Goal: Information Seeking & Learning: Learn about a topic

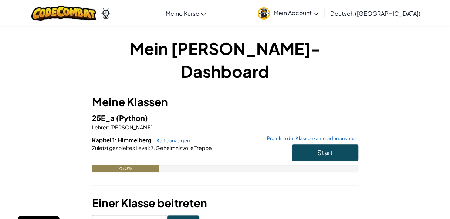
click at [410, 80] on div "Mein [PERSON_NAME]-Dashboard Meine Klassen 25E_a (Python) Lehrer : [PERSON_NAME…" at bounding box center [225, 132] width 432 height 191
click at [339, 144] on button "Start" at bounding box center [325, 152] width 67 height 17
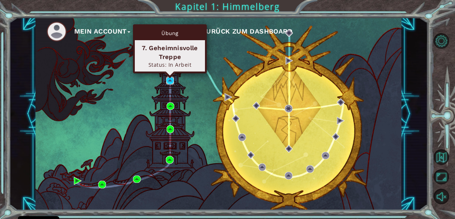
click at [171, 78] on img at bounding box center [170, 81] width 8 height 8
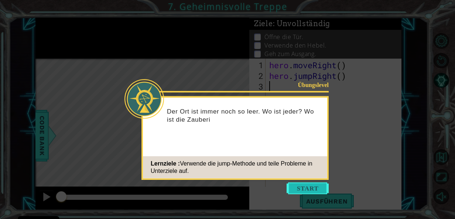
click at [311, 185] on button "Start" at bounding box center [308, 189] width 42 height 12
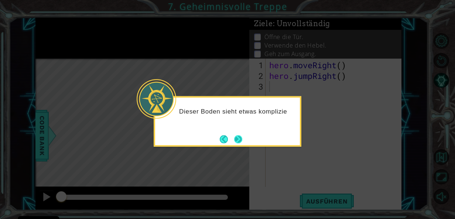
click at [239, 135] on button "Next" at bounding box center [238, 139] width 8 height 8
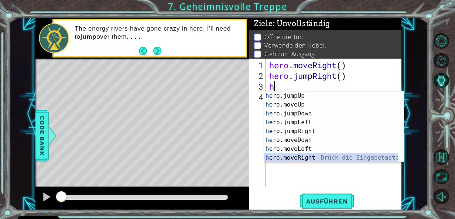
click at [307, 155] on div "h ero.jumpUp Drück die Eingabetaste h ero.moveUp Drück die Eingabetaste h ero.j…" at bounding box center [331, 136] width 134 height 89
type textarea "hero.moveRight(1)"
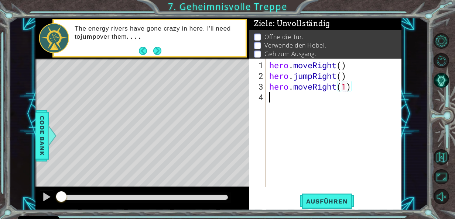
click at [272, 97] on div "hero . moveRight ( ) hero . jumpRight ( ) hero . moveRight ( 1 )" at bounding box center [336, 135] width 136 height 150
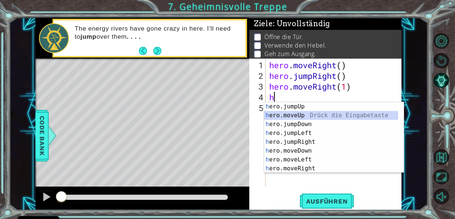
click at [277, 114] on div "h ero.jumpUp Drück die Eingabetaste h ero.moveUp Drück die Eingabetaste h ero.j…" at bounding box center [331, 146] width 134 height 89
type textarea "hero.moveUp(1)"
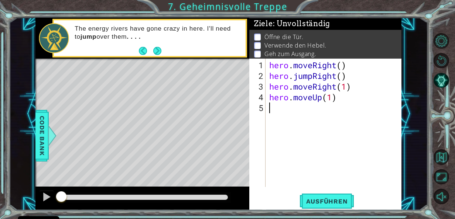
click at [280, 108] on div "hero . moveRight ( ) hero . jumpRight ( ) hero . moveRight ( 1 ) hero . moveUp …" at bounding box center [336, 135] width 136 height 150
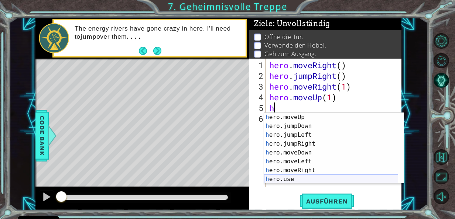
scroll to position [9, 0]
click at [292, 177] on div "h ero.moveUp Drück die Eingabetaste h ero.jumpDown Drück die Eingabetaste h ero…" at bounding box center [331, 157] width 134 height 89
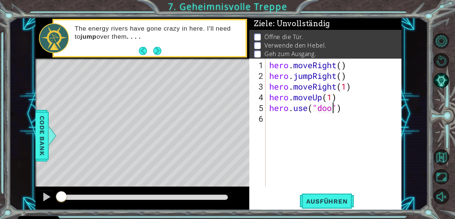
type textarea "hero.use("door")"
click at [276, 119] on div "hero . moveRight ( ) hero . jumpRight ( ) hero . moveRight ( 1 ) hero . moveUp …" at bounding box center [336, 135] width 136 height 150
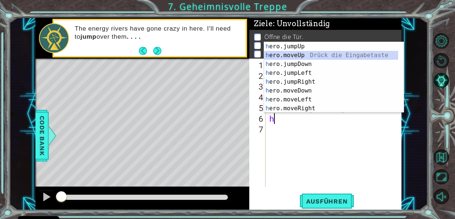
click at [303, 55] on div "h ero.jumpUp Drück die Eingabetaste h ero.moveUp Drück die Eingabetaste h ero.j…" at bounding box center [331, 86] width 134 height 89
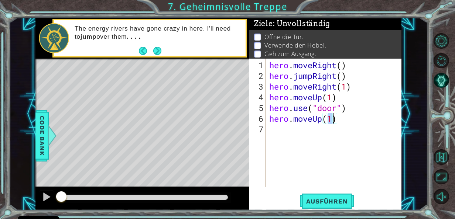
type textarea "hero.moveUp(2)"
click at [270, 125] on div "hero . moveRight ( ) hero . jumpRight ( ) hero . moveRight ( 1 ) hero . moveUp …" at bounding box center [336, 135] width 136 height 150
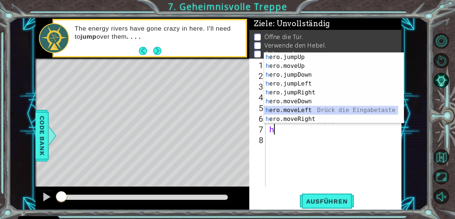
click at [283, 109] on div "h ero.jumpUp Drück die Eingabetaste h ero.moveUp Drück die Eingabetaste h ero.j…" at bounding box center [331, 97] width 134 height 89
type textarea "hero.moveLeft(1)"
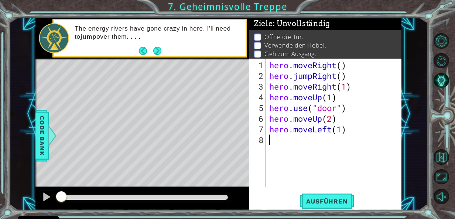
click at [282, 148] on div "hero . moveRight ( ) hero . jumpRight ( ) hero . moveRight ( 1 ) hero . moveUp …" at bounding box center [336, 135] width 136 height 150
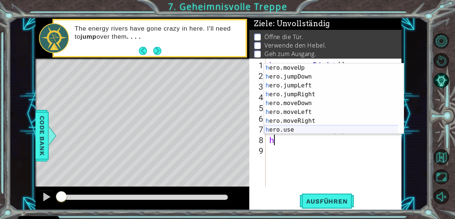
scroll to position [9, 0]
click at [302, 131] on div "h ero.moveUp Drück die Eingabetaste h ero.jumpDown Drück die Eingabetaste h ero…" at bounding box center [331, 108] width 134 height 89
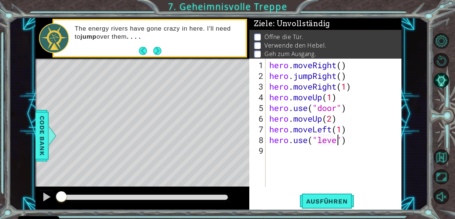
scroll to position [0, 3]
type textarea "hero.use("lever")"
click at [290, 146] on div "hero . moveRight ( ) hero . jumpRight ( ) hero . moveRight ( 1 ) hero . moveUp …" at bounding box center [336, 135] width 136 height 150
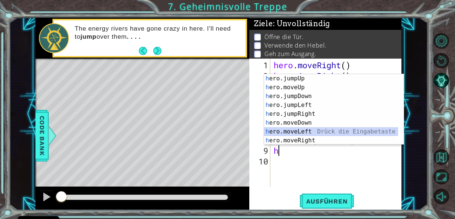
click at [301, 129] on div "h ero.jumpUp Drück die Eingabetaste h ero.moveUp Drück die Eingabetaste h ero.j…" at bounding box center [331, 118] width 134 height 89
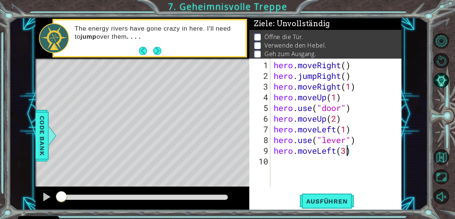
scroll to position [0, 3]
type textarea "hero.moveLeft(2)"
click at [274, 162] on div "hero . moveRight ( ) hero . jumpRight ( ) hero . moveRight ( 1 ) hero . moveUp …" at bounding box center [338, 135] width 132 height 150
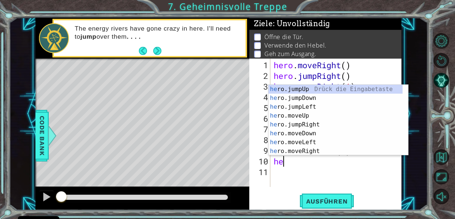
type textarea "her"
click at [315, 86] on div "her o.jumpUp Drück die Eingabetaste her o.jumpDown Drück die Eingabetaste her o…" at bounding box center [336, 129] width 134 height 89
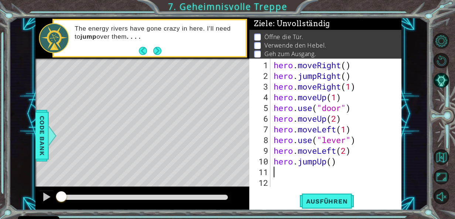
type textarea "h"
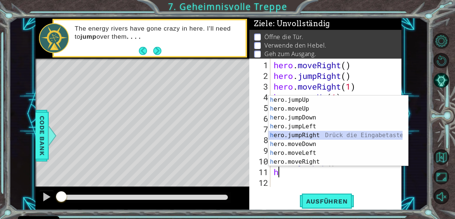
click at [322, 134] on div "h ero.jumpUp Drück die Eingabetaste h ero.moveUp Drück die Eingabetaste h ero.j…" at bounding box center [336, 140] width 134 height 89
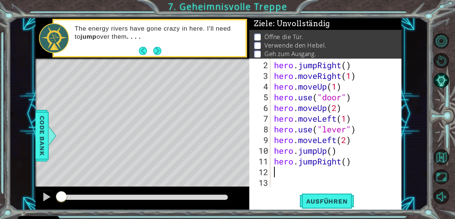
scroll to position [11, 0]
click at [344, 164] on div "hero . jumpRight ( ) hero . moveRight ( 1 ) hero . moveUp ( 1 ) hero . use ( "d…" at bounding box center [336, 135] width 126 height 150
click at [347, 164] on div "hero . jumpRight ( ) hero . moveRight ( 1 ) hero . moveUp ( 1 ) hero . use ( "d…" at bounding box center [336, 135] width 126 height 150
type textarea "hero.jumpRight(2)"
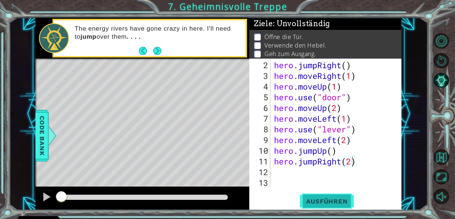
click at [334, 200] on span "Ausführen" at bounding box center [327, 201] width 57 height 7
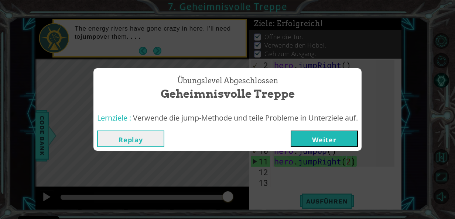
click at [313, 136] on button "Weiter" at bounding box center [324, 139] width 67 height 17
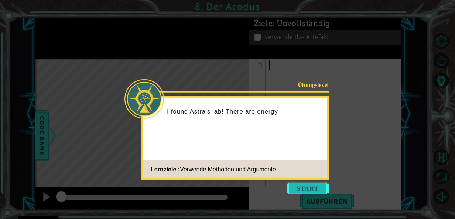
click at [304, 189] on button "Start" at bounding box center [308, 189] width 42 height 12
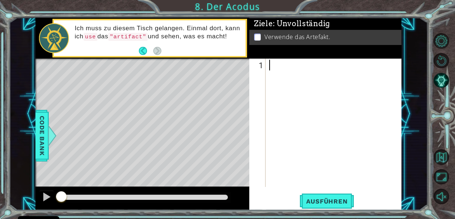
type textarea "h"
click at [299, 69] on div "h" at bounding box center [336, 135] width 136 height 150
click at [279, 71] on div "h" at bounding box center [336, 135] width 136 height 150
click at [276, 66] on div "h" at bounding box center [336, 135] width 136 height 150
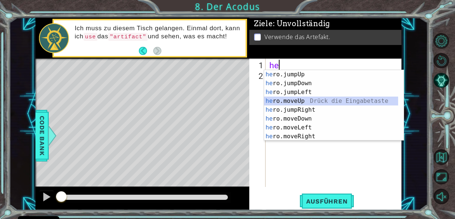
click at [304, 101] on div "he ro.jumpUp Drück die Eingabetaste he ro.jumpDown Drück die Eingabetaste he ro…" at bounding box center [331, 114] width 134 height 89
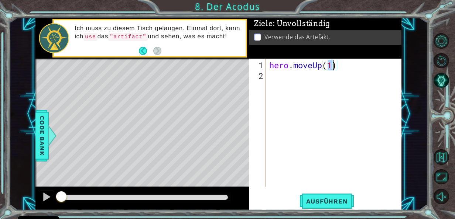
type textarea "hero.moveUp(2)"
click at [291, 72] on div "hero . moveUp ( 2 )" at bounding box center [336, 135] width 136 height 150
type textarea "h"
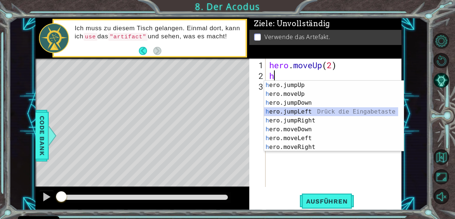
click at [309, 112] on div "h ero.jumpUp Drück die Eingabetaste h ero.moveUp Drück die Eingabetaste h ero.j…" at bounding box center [331, 125] width 134 height 89
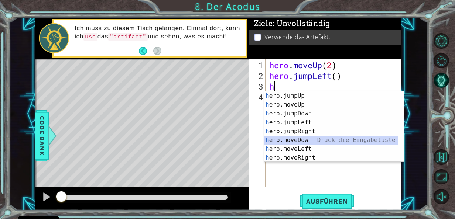
click at [297, 137] on div "h ero.jumpUp Drück die Eingabetaste h ero.moveUp Drück die Eingabetaste h ero.j…" at bounding box center [331, 136] width 134 height 89
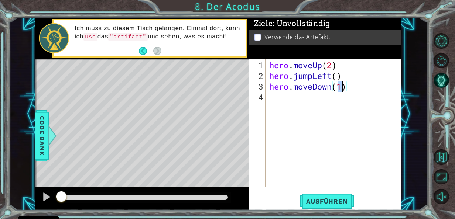
type textarea "hero.moveDown(2)"
click at [271, 96] on div "hero . moveUp ( 2 ) hero . jumpLeft ( ) hero . moveDown ( 2 )" at bounding box center [336, 135] width 136 height 150
type textarea "h"
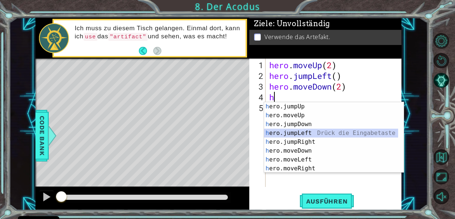
click at [293, 133] on div "h ero.jumpUp Drück die Eingabetaste h ero.moveUp Drück die Eingabetaste h ero.j…" at bounding box center [331, 146] width 134 height 89
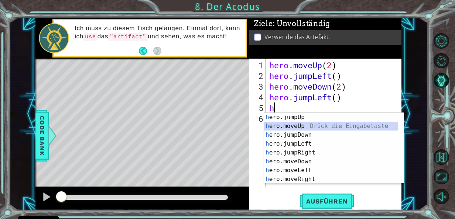
click at [287, 125] on div "h ero.jumpUp Drück die Eingabetaste h ero.moveUp Drück die Eingabetaste h ero.j…" at bounding box center [331, 157] width 134 height 89
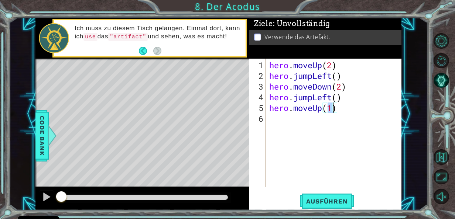
type textarea "hero.moveUp(2)"
click at [286, 118] on div "hero . moveUp ( 2 ) hero . jumpLeft ( ) hero . moveDown ( 2 ) hero . jumpLeft (…" at bounding box center [336, 135] width 136 height 150
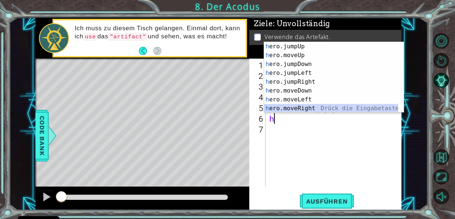
click at [310, 104] on div "h ero.jumpUp Drück die Eingabetaste h ero.moveUp Drück die Eingabetaste h ero.j…" at bounding box center [331, 86] width 134 height 89
type textarea "hero.moveRight(1)"
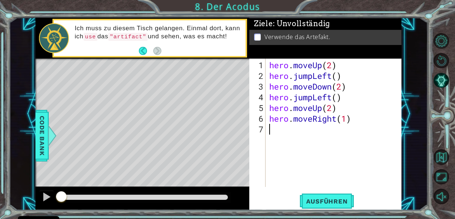
click at [276, 127] on div "hero . moveUp ( 2 ) hero . jumpLeft ( ) hero . moveDown ( 2 ) hero . jumpLeft (…" at bounding box center [336, 135] width 136 height 150
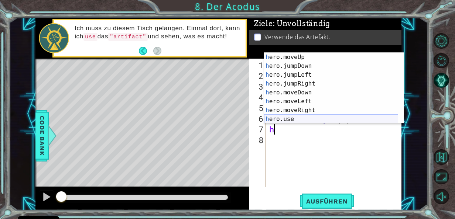
scroll to position [9, 0]
click at [294, 115] on div "h ero.moveUp Drück die Eingabetaste h ero.jumpDown Drück die Eingabetaste h ero…" at bounding box center [331, 97] width 134 height 89
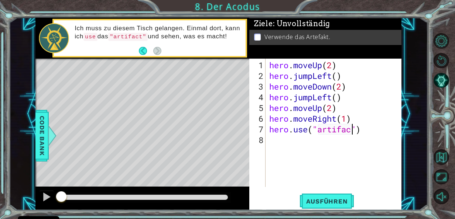
scroll to position [0, 4]
click at [330, 205] on span "Ausführen" at bounding box center [327, 201] width 57 height 7
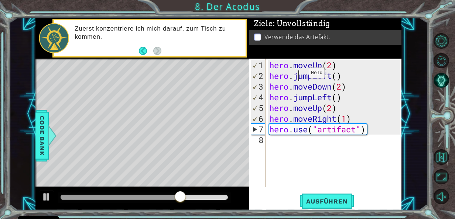
click at [298, 76] on div "hero . moveUp ( 2 ) hero . jumpLeft ( ) hero . moveDown ( 2 ) hero . jumpLeft (…" at bounding box center [336, 135] width 136 height 150
click at [312, 77] on div "hero . moveUp ( 2 ) hero . jumpLeft ( ) hero . moveDown ( 2 ) hero . jumpLeft (…" at bounding box center [336, 135] width 136 height 150
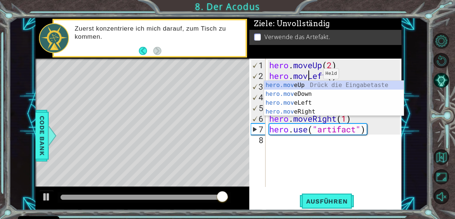
scroll to position [0, 2]
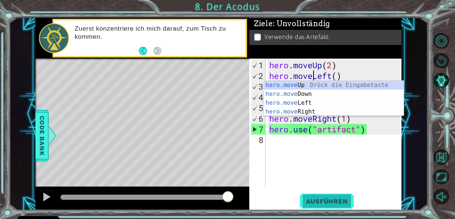
type textarea "hero.moveLeft()"
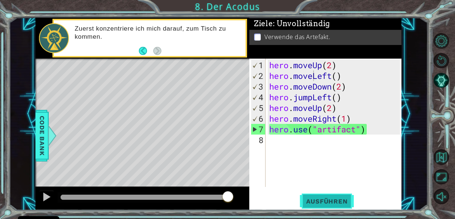
click at [323, 197] on button "Ausführen" at bounding box center [327, 201] width 57 height 15
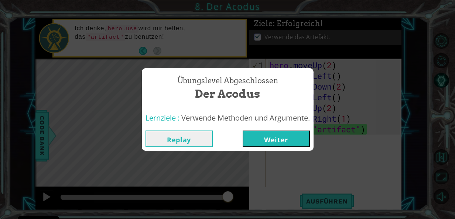
click at [281, 136] on button "Weiter" at bounding box center [276, 139] width 67 height 17
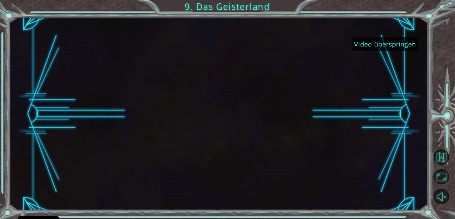
click at [401, 42] on button "Video überspringen" at bounding box center [385, 44] width 67 height 14
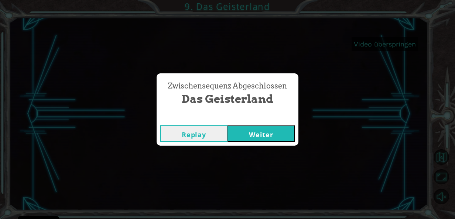
click at [265, 137] on button "Weiter" at bounding box center [261, 134] width 67 height 17
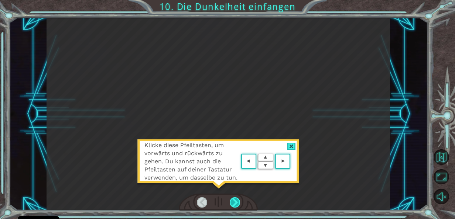
click at [230, 202] on div at bounding box center [235, 203] width 10 height 10
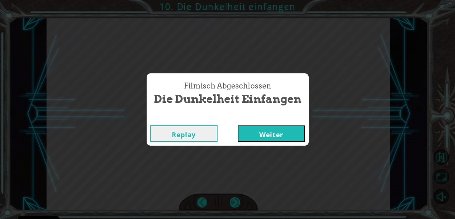
click at [230, 202] on div "Filmisch Abgeschlossen Die Dunkelheit einfangen Replay Weiter" at bounding box center [227, 109] width 455 height 219
click at [258, 134] on button "Weiter" at bounding box center [271, 134] width 67 height 17
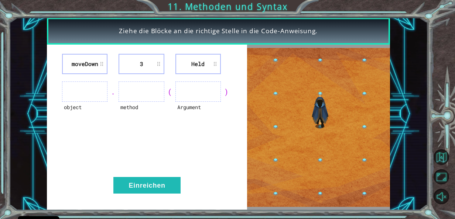
click at [85, 92] on ul at bounding box center [84, 92] width 45 height 20
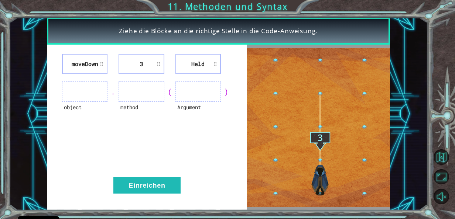
click at [85, 92] on ul at bounding box center [84, 92] width 45 height 20
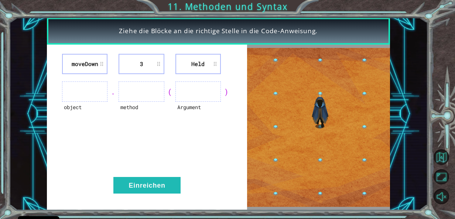
click at [85, 92] on ul at bounding box center [84, 92] width 45 height 20
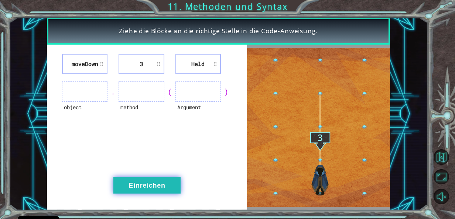
click at [140, 186] on button "Einreichen" at bounding box center [146, 185] width 67 height 17
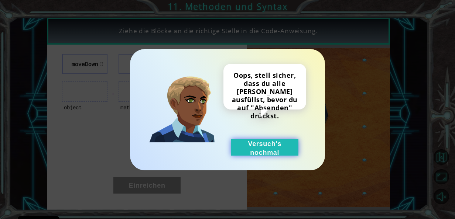
click at [265, 147] on button "Versuch's nochmal" at bounding box center [264, 147] width 67 height 17
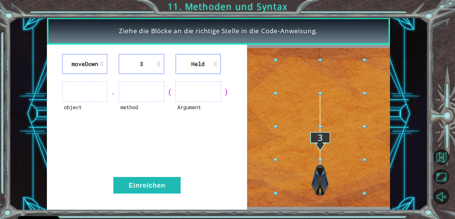
click at [91, 60] on li "moveDown" at bounding box center [84, 64] width 45 height 20
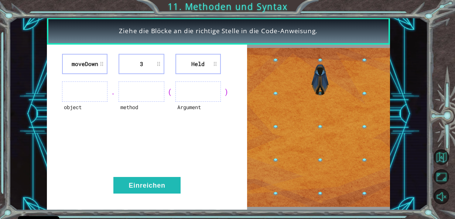
click at [104, 62] on li "moveDown" at bounding box center [84, 64] width 45 height 20
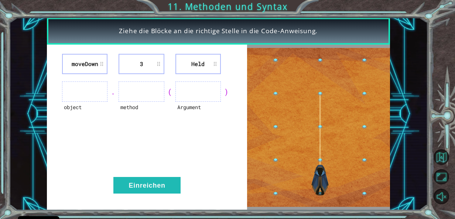
click at [101, 64] on li "moveDown" at bounding box center [84, 64] width 45 height 20
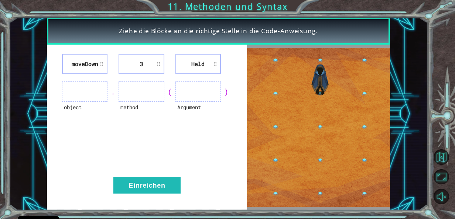
click at [151, 69] on li "3" at bounding box center [141, 64] width 45 height 20
click at [194, 101] on ul at bounding box center [198, 92] width 45 height 20
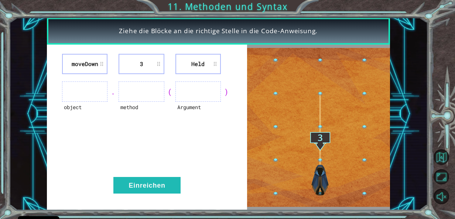
click at [194, 101] on ul at bounding box center [198, 92] width 45 height 20
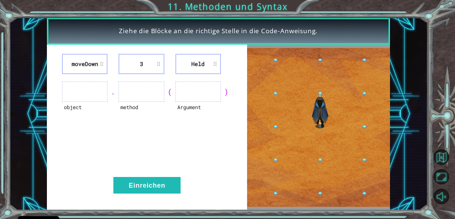
click at [194, 101] on ul at bounding box center [198, 92] width 45 height 20
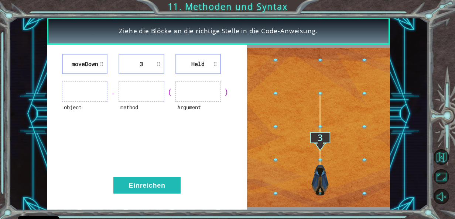
click at [195, 94] on ul at bounding box center [198, 92] width 45 height 20
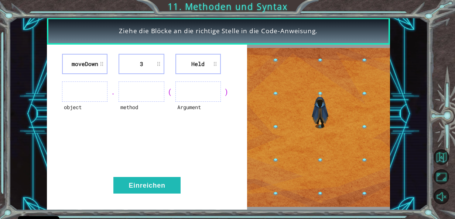
click at [321, 139] on img at bounding box center [318, 127] width 143 height 159
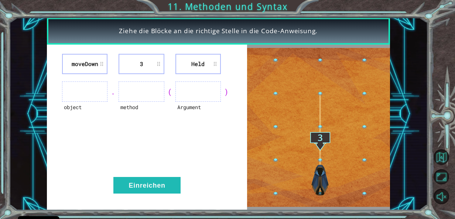
click at [364, 92] on img at bounding box center [318, 127] width 143 height 159
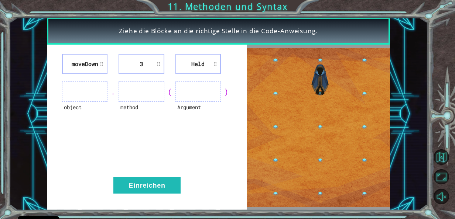
click at [364, 92] on img at bounding box center [318, 127] width 143 height 159
click at [273, 161] on img at bounding box center [318, 127] width 143 height 159
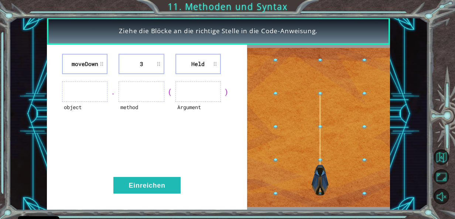
click at [96, 62] on li "moveDown" at bounding box center [84, 64] width 45 height 20
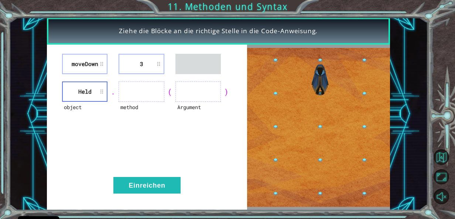
click at [135, 80] on div "moveDown 3 object Held . method ( Argument ) Einreichen" at bounding box center [147, 128] width 201 height 166
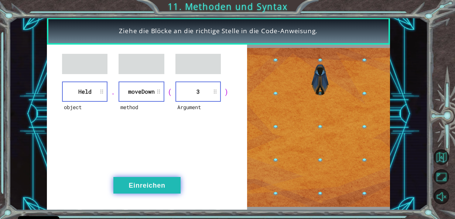
click at [163, 181] on button "Einreichen" at bounding box center [146, 185] width 67 height 17
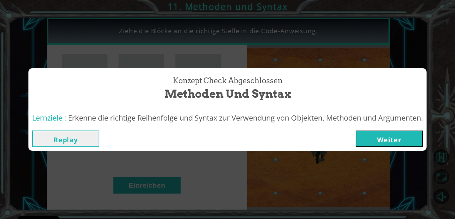
click at [378, 132] on button "Weiter" at bounding box center [389, 139] width 67 height 17
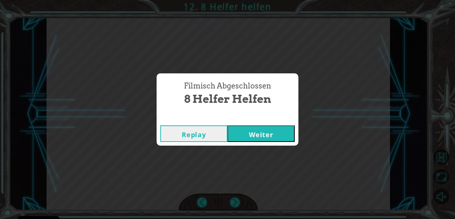
click at [274, 136] on button "Weiter" at bounding box center [261, 134] width 67 height 17
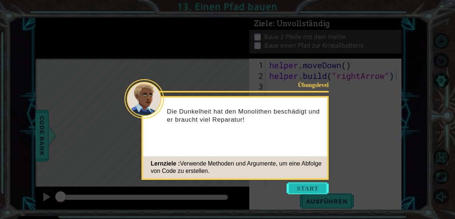
click at [312, 187] on button "Start" at bounding box center [308, 189] width 42 height 12
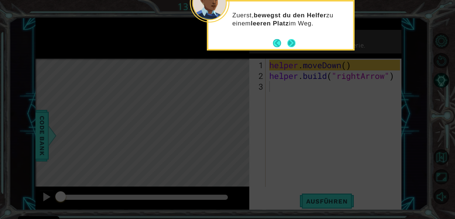
click at [293, 42] on button "Next" at bounding box center [291, 43] width 8 height 8
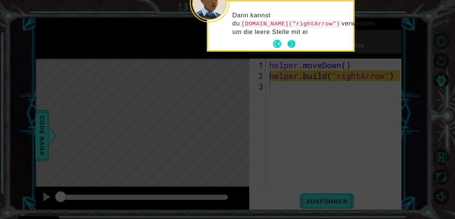
click at [295, 42] on div "[PERSON_NAME] kannst du [DOMAIN_NAME]("rightArrow") verwenden, um die leere Ste…" at bounding box center [280, 25] width 145 height 49
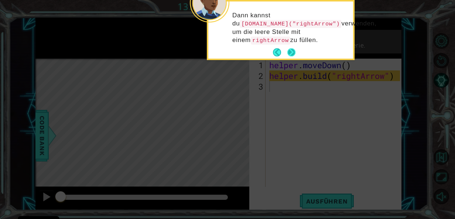
click at [291, 49] on button "Next" at bounding box center [291, 52] width 8 height 8
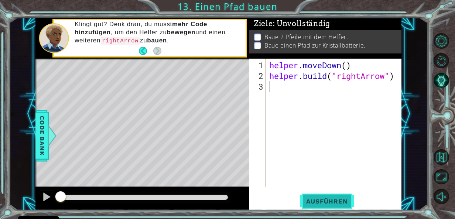
click at [322, 201] on span "Ausführen" at bounding box center [327, 201] width 57 height 7
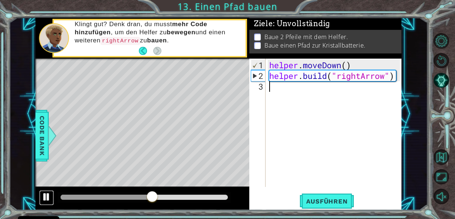
click at [45, 193] on div at bounding box center [47, 198] width 10 height 10
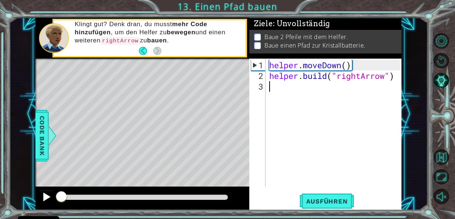
drag, startPoint x: 153, startPoint y: 200, endPoint x: 50, endPoint y: 205, distance: 103.2
click at [50, 205] on div at bounding box center [142, 199] width 214 height 24
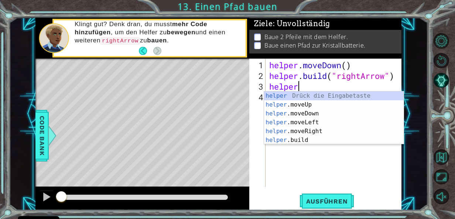
scroll to position [0, 1]
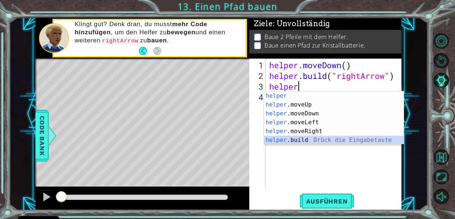
click at [306, 139] on div "helper Drück die Eingabetaste helper .moveUp Drück die Eingabetaste helper .mov…" at bounding box center [334, 127] width 140 height 71
type textarea "[DOMAIN_NAME]("rightArrow")"
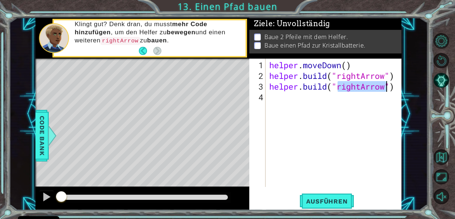
click at [283, 100] on div "helper . moveDown ( ) helper . build ( "rightArrow" ) helper . build ( "rightAr…" at bounding box center [336, 135] width 136 height 150
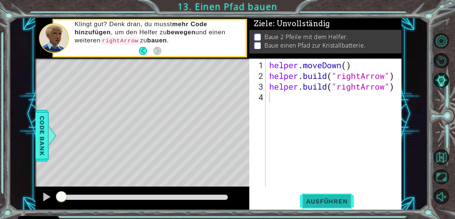
click at [333, 198] on span "Ausführen" at bounding box center [327, 201] width 57 height 7
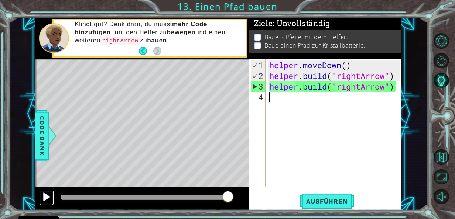
click at [43, 194] on div at bounding box center [47, 198] width 10 height 10
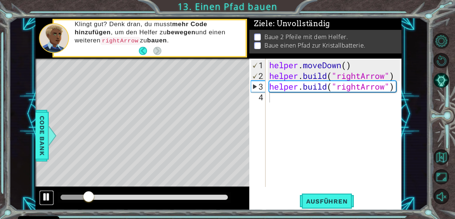
click at [45, 198] on div at bounding box center [47, 198] width 10 height 10
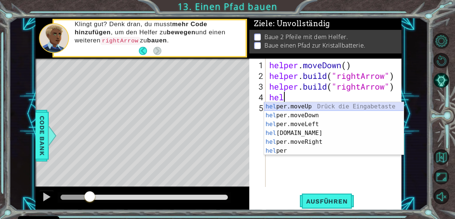
click at [315, 104] on div "hel per.moveUp Drück die Eingabetaste hel per.moveDown Drück die Eingabetaste h…" at bounding box center [334, 137] width 140 height 71
type textarea "helper.moveUp(1)"
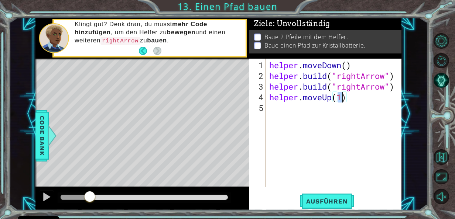
click at [277, 110] on div "helper . moveDown ( ) helper . build ( "rightArrow" ) helper . build ( "rightAr…" at bounding box center [336, 135] width 136 height 150
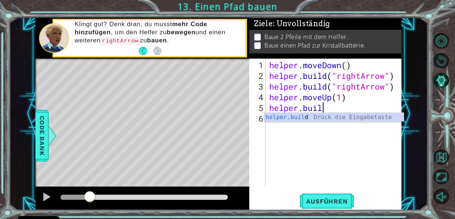
scroll to position [0, 2]
click at [302, 117] on div "[DOMAIN_NAME] Drück die Eingabetaste" at bounding box center [334, 126] width 140 height 27
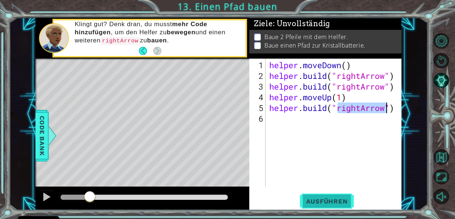
click at [325, 206] on button "Ausführen" at bounding box center [327, 201] width 57 height 15
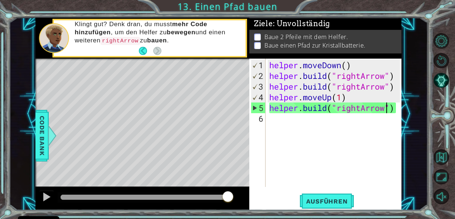
click at [318, 88] on div "helper . moveDown ( ) helper . build ( "rightArrow" ) helper . build ( "rightAr…" at bounding box center [336, 135] width 136 height 150
click at [329, 86] on div "helper . moveDown ( ) helper . build ( "rightArrow" ) helper . build ( "rightAr…" at bounding box center [336, 135] width 136 height 150
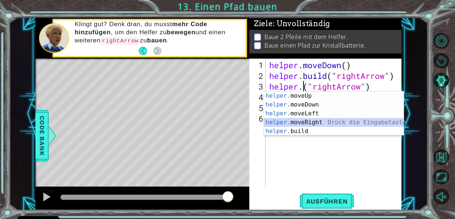
click at [322, 123] on div "helper. moveUp Drück die Eingabetaste helper. moveDown Drück die Eingabetaste h…" at bounding box center [334, 123] width 140 height 62
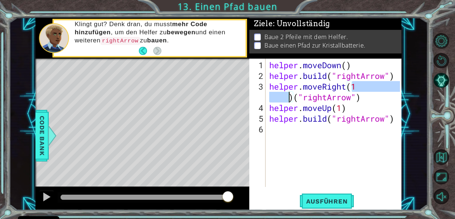
scroll to position [0, 4]
click at [295, 97] on div "helper . moveDown ( ) helper . build ( "rightArrow" ) helper . moveRight ( 3 ) …" at bounding box center [336, 135] width 136 height 150
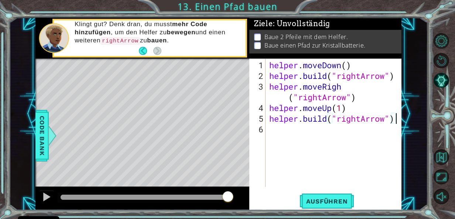
click at [398, 118] on div "helper . moveDown ( ) helper . build ( "rightArrow" ) helper . moveRigh ( "righ…" at bounding box center [336, 135] width 136 height 150
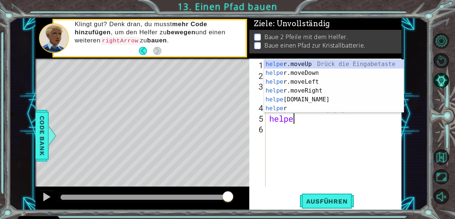
scroll to position [0, 0]
type textarea "h"
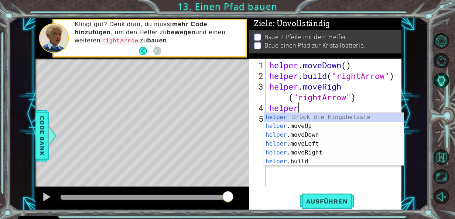
type textarea "h"
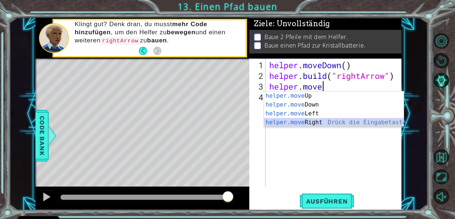
click at [368, 120] on div "helper.move Up Drück die Eingabetaste helper.move Down Drück die Eingabetaste h…" at bounding box center [334, 118] width 140 height 53
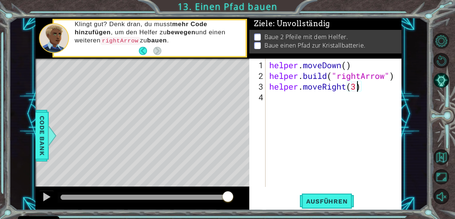
scroll to position [0, 4]
type textarea "helper.moveRight(3)"
click at [317, 199] on span "Ausführen" at bounding box center [327, 201] width 57 height 7
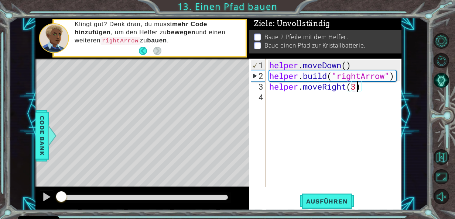
drag, startPoint x: 147, startPoint y: 193, endPoint x: 29, endPoint y: 195, distance: 118.3
click at [29, 195] on div "1 ההההההההההההההההההההההההההההההההההההההההההההההההההההההההההההההההההההההההההההה…" at bounding box center [218, 114] width 419 height 193
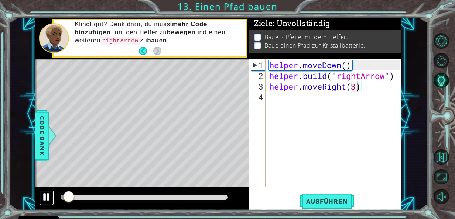
click at [44, 196] on div at bounding box center [47, 198] width 10 height 10
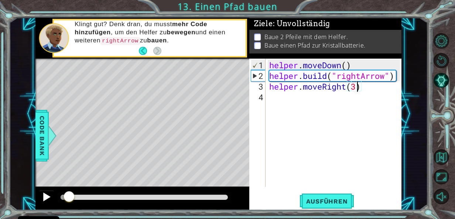
scroll to position [0, 0]
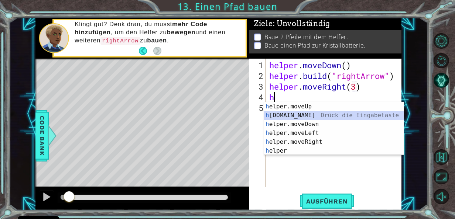
click at [292, 114] on div "h elper.moveUp Drück die Eingabetaste h [DOMAIN_NAME] Drück die Eingabetaste h …" at bounding box center [334, 137] width 140 height 71
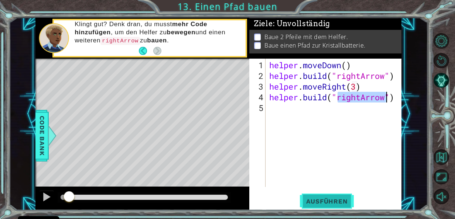
type textarea "[DOMAIN_NAME]("rightArrow")"
click at [320, 202] on span "Ausführen" at bounding box center [327, 201] width 57 height 7
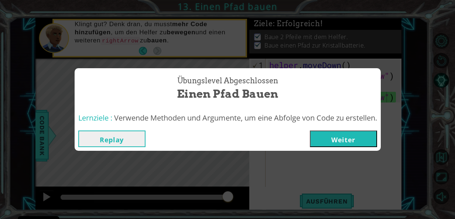
click at [350, 143] on button "Weiter" at bounding box center [343, 139] width 67 height 17
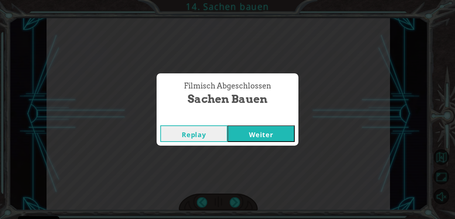
click at [270, 129] on button "Weiter" at bounding box center [261, 134] width 67 height 17
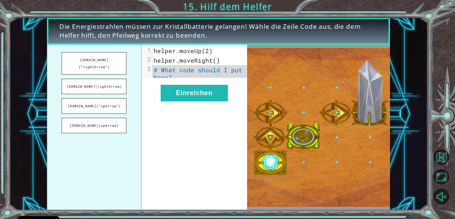
drag, startPoint x: 107, startPoint y: 98, endPoint x: 179, endPoint y: 83, distance: 73.6
click at [179, 83] on div "[DOMAIN_NAME](“rightArrow”) [DOMAIN_NAME](rightArrow) [DOMAIN_NAME](“upArrow”) …" at bounding box center [147, 128] width 201 height 166
drag, startPoint x: 75, startPoint y: 100, endPoint x: 142, endPoint y: 106, distance: 67.6
click at [142, 106] on div "[DOMAIN_NAME](“rightArrow”) [DOMAIN_NAME](rightArrow) [DOMAIN_NAME](“upArrow”) …" at bounding box center [147, 128] width 201 height 166
click at [162, 74] on span "# What code should I put here?" at bounding box center [200, 73] width 92 height 15
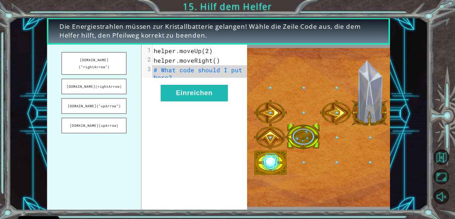
drag, startPoint x: 114, startPoint y: 96, endPoint x: 151, endPoint y: 84, distance: 38.4
click at [151, 84] on div "[DOMAIN_NAME](“rightArrow”) [DOMAIN_NAME](rightArrow) [DOMAIN_NAME](“upArrow”) …" at bounding box center [147, 128] width 201 height 166
click at [89, 79] on button "[DOMAIN_NAME](rightArrow)" at bounding box center [94, 87] width 66 height 16
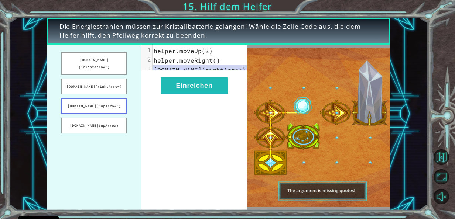
click at [95, 100] on button "[DOMAIN_NAME](“upArrow”)" at bounding box center [94, 106] width 66 height 16
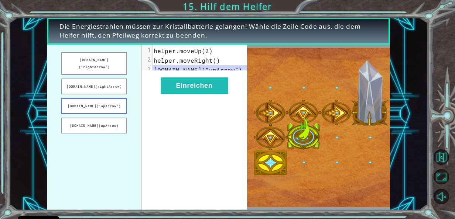
click at [95, 100] on button "[DOMAIN_NAME](“upArrow”)" at bounding box center [94, 106] width 66 height 16
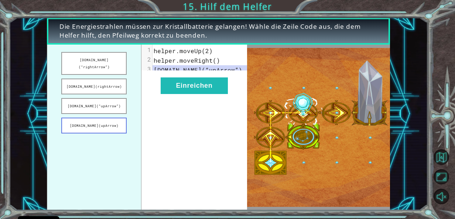
click at [97, 119] on button "[DOMAIN_NAME](upArrow)" at bounding box center [94, 126] width 66 height 16
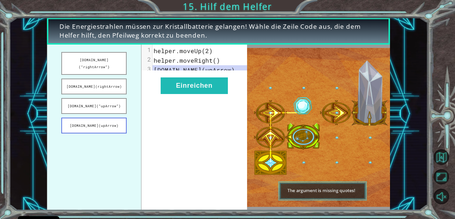
click at [97, 119] on button "[DOMAIN_NAME](upArrow)" at bounding box center [94, 126] width 66 height 16
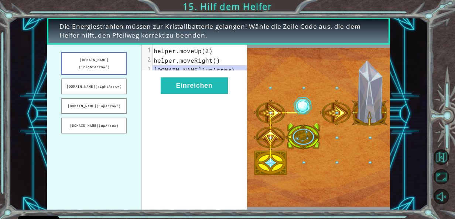
click at [107, 61] on button "[DOMAIN_NAME](“rightArrow”)" at bounding box center [94, 63] width 66 height 23
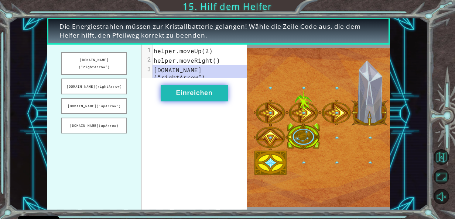
click at [189, 90] on button "Einreichen" at bounding box center [194, 93] width 67 height 17
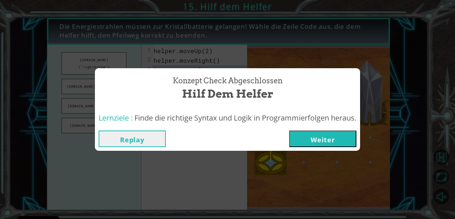
click at [310, 143] on button "Weiter" at bounding box center [322, 139] width 67 height 17
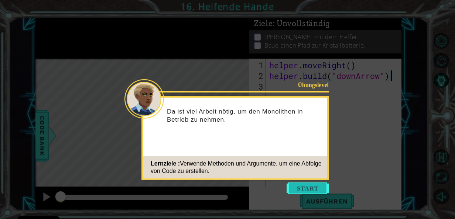
click at [299, 188] on button "Start" at bounding box center [308, 189] width 42 height 12
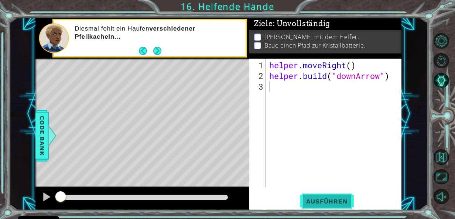
click at [300, 198] on span "Ausführen" at bounding box center [327, 201] width 57 height 7
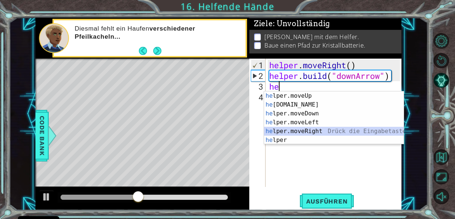
click at [305, 129] on div "he lper.moveUp Drück die Eingabetaste he [DOMAIN_NAME] Drück die Eingabetaste h…" at bounding box center [334, 127] width 140 height 71
type textarea "helper.moveRight(1)"
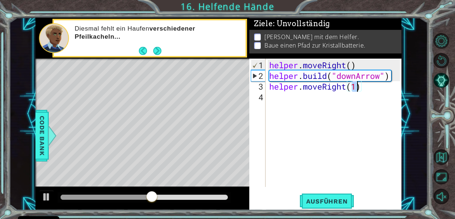
click at [277, 98] on div "helper . moveRight ( ) helper . build ( "downArrow" ) helper . moveRight ( 1 )" at bounding box center [336, 135] width 136 height 150
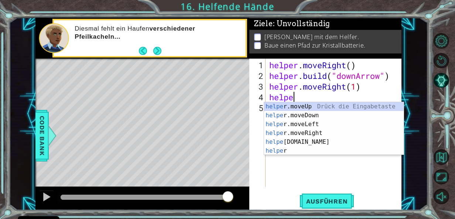
scroll to position [0, 1]
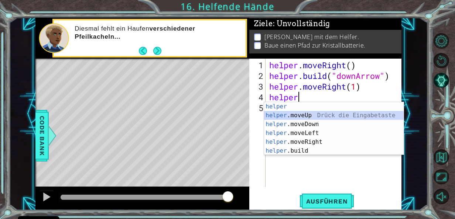
click at [313, 116] on div "helper Drück die Eingabetaste helper .moveUp Drück die Eingabetaste helper .mov…" at bounding box center [334, 137] width 140 height 71
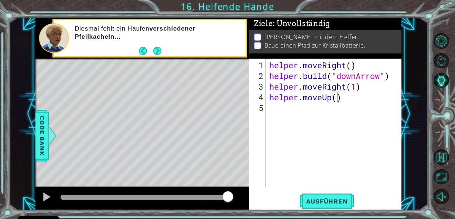
scroll to position [0, 3]
click at [336, 198] on span "Ausführen" at bounding box center [327, 201] width 57 height 7
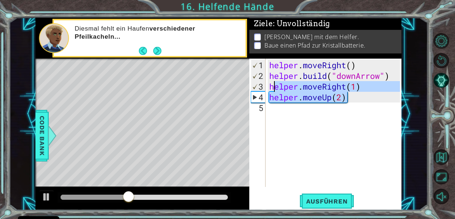
drag, startPoint x: 346, startPoint y: 100, endPoint x: 273, endPoint y: 88, distance: 74.5
click at [273, 88] on div "helper . moveRight ( ) helper . build ( "downArrow" ) helper . moveRight ( 1 ) …" at bounding box center [336, 135] width 136 height 150
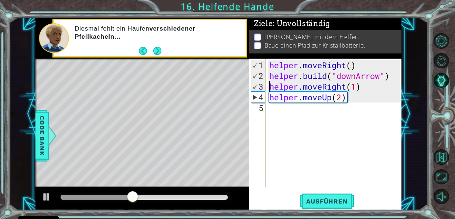
click at [270, 87] on div "helper . moveRight ( ) helper . build ( "downArrow" ) helper . moveRight ( 1 ) …" at bounding box center [336, 135] width 136 height 150
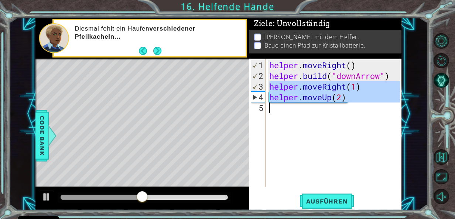
drag, startPoint x: 271, startPoint y: 87, endPoint x: 355, endPoint y: 103, distance: 85.3
click at [355, 103] on div "helper . moveRight ( ) helper . build ( "downArrow" ) helper . moveRight ( 1 ) …" at bounding box center [336, 135] width 136 height 150
type textarea "helper.moveUp(2)"
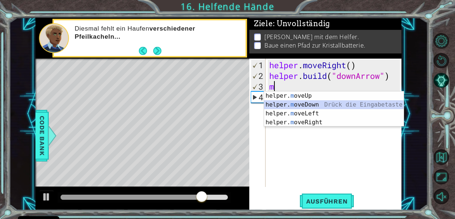
click at [293, 105] on div "helper. m oveUp Drück die Eingabetaste helper. m oveDown Drück die Eingabetaste…" at bounding box center [334, 118] width 140 height 53
type textarea "helper.moveDown(1)"
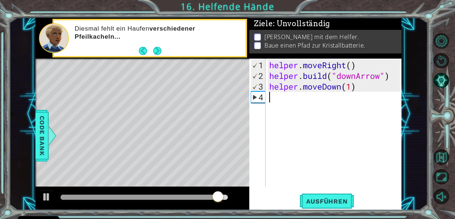
click at [284, 98] on div "helper . moveRight ( ) helper . build ( "downArrow" ) helper . moveDown ( 1 )" at bounding box center [336, 135] width 136 height 150
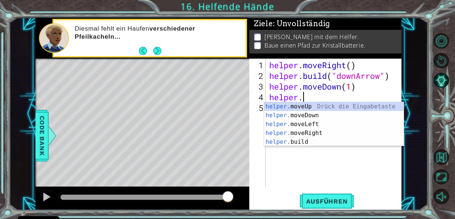
scroll to position [0, 1]
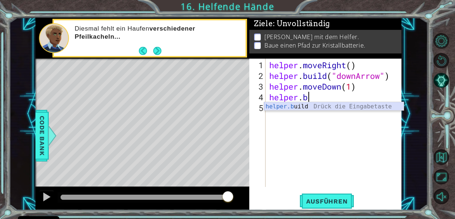
click at [302, 109] on div "helper.b uild Drück die Eingabetaste" at bounding box center [334, 115] width 140 height 27
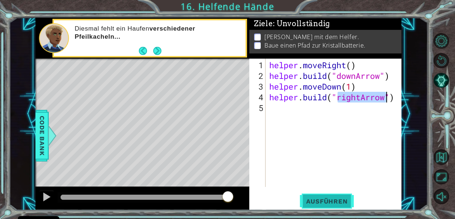
type textarea "[DOMAIN_NAME]("rightArrow")"
click at [328, 197] on button "Ausführen" at bounding box center [327, 201] width 57 height 15
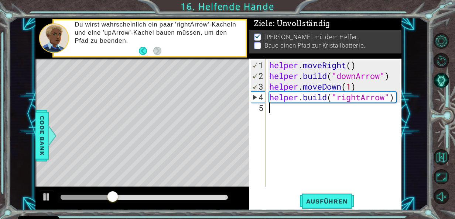
click at [308, 111] on div "helper . moveRight ( ) helper . build ( "downArrow" ) helper . moveDown ( 1 ) h…" at bounding box center [336, 135] width 136 height 150
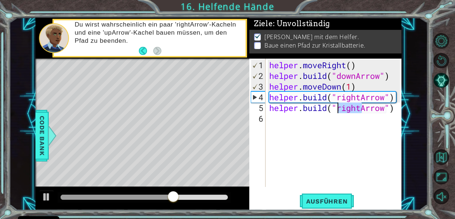
drag, startPoint x: 360, startPoint y: 108, endPoint x: 338, endPoint y: 108, distance: 21.4
click at [338, 108] on div "helper . moveRight ( ) helper . build ( "downArrow" ) helper . moveDown ( 1 ) h…" at bounding box center [336, 135] width 136 height 150
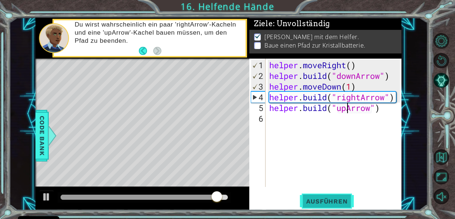
type textarea "[DOMAIN_NAME]("upArrow")"
click at [316, 202] on span "Ausführen" at bounding box center [327, 201] width 57 height 7
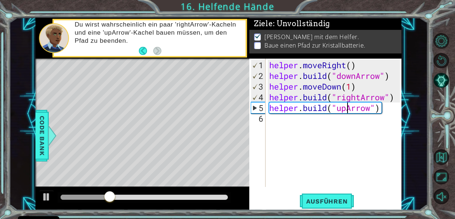
click at [344, 138] on div "helper . moveRight ( ) helper . build ( "downArrow" ) helper . moveDown ( 1 ) h…" at bounding box center [336, 135] width 136 height 150
click at [347, 110] on div "helper . moveRight ( ) helper . build ( "downArrow" ) helper . moveDown ( 1 ) h…" at bounding box center [336, 135] width 136 height 150
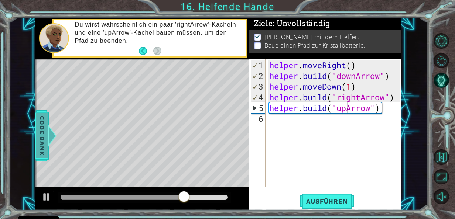
click at [45, 138] on span "Code Bank" at bounding box center [42, 135] width 12 height 45
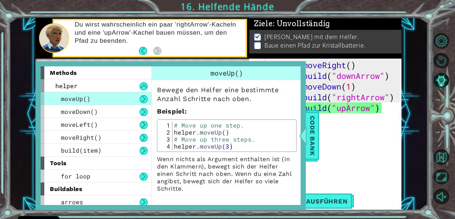
click at [292, 49] on div "[PERSON_NAME] mit dem Helfer. Baue einen Pfad zur Kristallbatterie." at bounding box center [325, 42] width 152 height 24
click at [307, 134] on div at bounding box center [303, 136] width 9 height 22
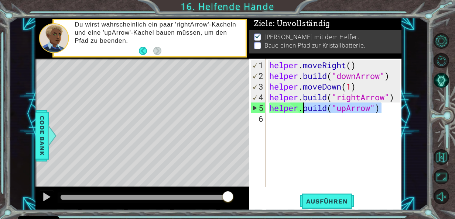
drag, startPoint x: 388, startPoint y: 107, endPoint x: 302, endPoint y: 110, distance: 86.5
click at [302, 110] on div "helper . moveRight ( ) helper . build ( "downArrow" ) helper . moveDown ( 1 ) h…" at bounding box center [336, 135] width 136 height 150
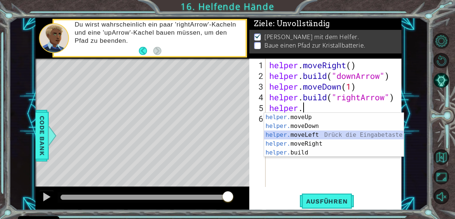
click at [321, 136] on div "helper. moveUp Drück die Eingabetaste helper. moveDown Drück die Eingabetaste h…" at bounding box center [334, 144] width 140 height 62
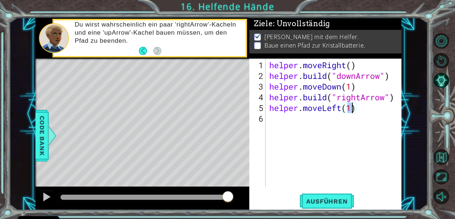
type textarea "helper.moveLeft(2)"
click at [276, 119] on div "helper . moveRight ( ) helper . build ( "downArrow" ) helper . moveDown ( 1 ) h…" at bounding box center [336, 135] width 136 height 150
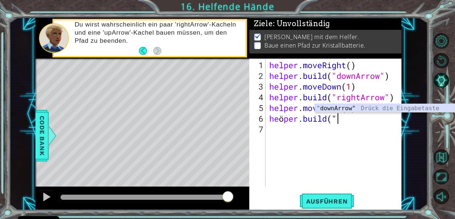
click at [330, 107] on div "" downArrow" Drück die Eingabetaste" at bounding box center [385, 117] width 140 height 27
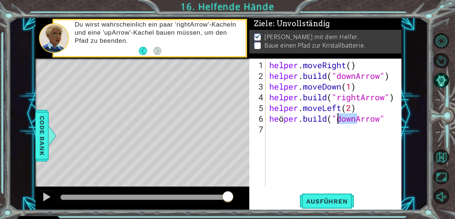
drag, startPoint x: 356, startPoint y: 119, endPoint x: 339, endPoint y: 119, distance: 17.4
click at [339, 119] on div "helper . moveRight ( ) helper . build ( "downArrow" ) helper . moveDown ( 1 ) h…" at bounding box center [336, 135] width 136 height 150
click at [390, 116] on div "helper . moveRight ( ) helper . build ( "downArrow" ) helper . moveDown ( 1 ) h…" at bounding box center [336, 135] width 136 height 150
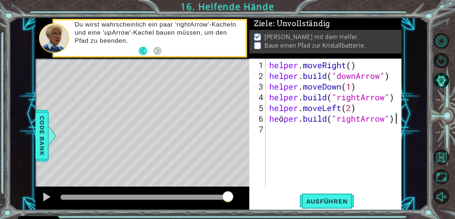
click at [283, 116] on div "helper . moveRight ( ) helper . build ( "downArrow" ) helper . moveDown ( 1 ) h…" at bounding box center [336, 135] width 136 height 150
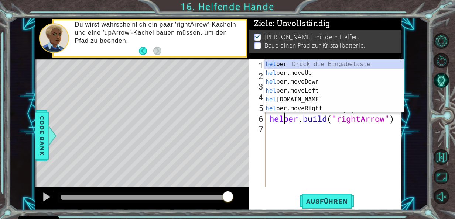
scroll to position [0, 1]
click at [329, 199] on span "Ausführen" at bounding box center [327, 201] width 57 height 7
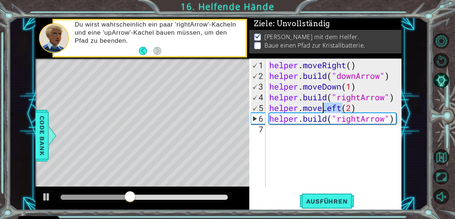
drag, startPoint x: 342, startPoint y: 108, endPoint x: 322, endPoint y: 108, distance: 19.6
click at [322, 108] on div "helper . moveRight ( ) helper . build ( "downArrow" ) helper . moveDown ( 1 ) h…" at bounding box center [336, 135] width 136 height 150
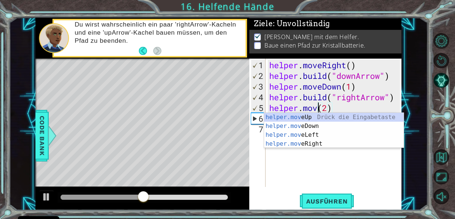
scroll to position [0, 2]
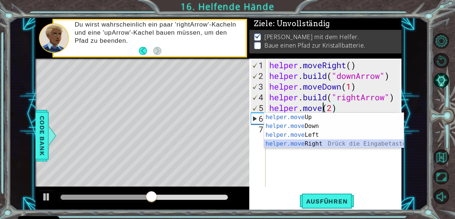
click at [309, 140] on div "helper.move Up Drück die Eingabetaste helper.move Down Drück die Eingabetaste h…" at bounding box center [334, 139] width 140 height 53
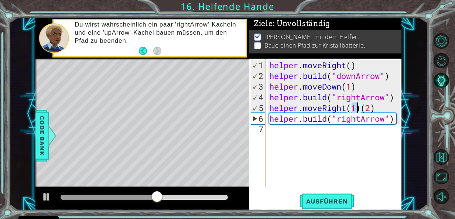
click at [317, 193] on div "helper.moveRight(1)[PHONE_NUMBER] helper . moveRight ( ) helper . build ( "down…" at bounding box center [325, 135] width 152 height 152
click at [319, 199] on span "Ausführen" at bounding box center [327, 201] width 57 height 7
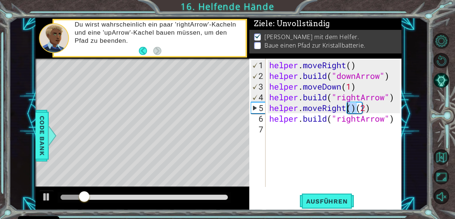
drag, startPoint x: 357, startPoint y: 109, endPoint x: 349, endPoint y: 109, distance: 8.2
click at [349, 109] on div "helper . moveRight ( ) helper . build ( "downArrow" ) helper . moveDown ( 1 ) h…" at bounding box center [336, 135] width 136 height 150
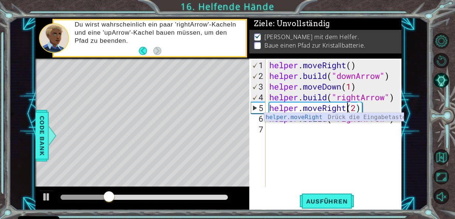
click at [335, 115] on div "helper.moveRight Drück die Eingabetaste" at bounding box center [334, 126] width 140 height 27
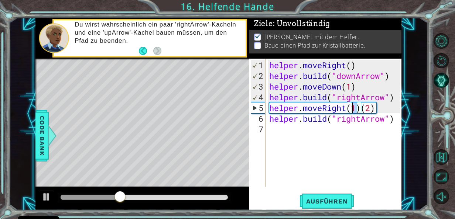
drag, startPoint x: 358, startPoint y: 107, endPoint x: 353, endPoint y: 108, distance: 5.2
click at [353, 108] on div "helper . moveRight ( ) helper . build ( "downArrow" ) helper . moveDown ( 1 ) h…" at bounding box center [336, 135] width 136 height 150
drag, startPoint x: 361, startPoint y: 108, endPoint x: 349, endPoint y: 109, distance: 11.5
click at [349, 109] on div "helper . moveRight ( ) helper . build ( "downArrow" ) helper . moveDown ( 1 ) h…" at bounding box center [336, 135] width 136 height 150
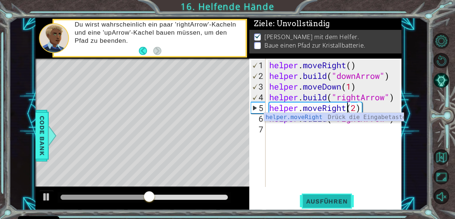
click at [336, 198] on span "Ausführen" at bounding box center [327, 201] width 57 height 7
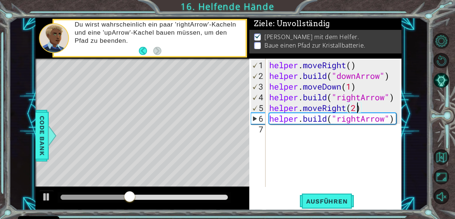
click at [356, 108] on div "helper . moveRight ( ) helper . build ( "downArrow" ) helper . moveDown ( 1 ) h…" at bounding box center [336, 135] width 136 height 150
type textarea "helper.moveRight(1)"
click at [316, 196] on button "Ausführen" at bounding box center [327, 201] width 57 height 15
click at [285, 132] on div "helper . moveRight ( ) helper . build ( "downArrow" ) helper . moveDown ( 1 ) h…" at bounding box center [336, 135] width 136 height 150
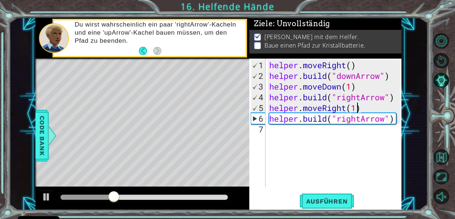
scroll to position [0, 0]
type textarea ","
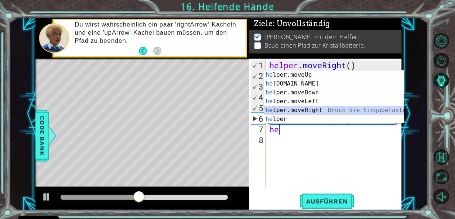
click at [314, 106] on div "he lper.moveUp Drück die Eingabetaste he [DOMAIN_NAME] Drück die Eingabetaste h…" at bounding box center [334, 106] width 140 height 71
type textarea "helper.moveRight(1)"
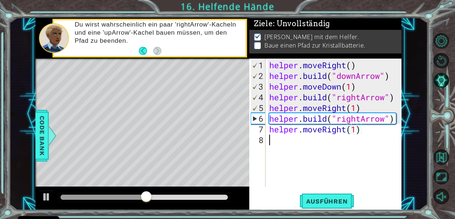
click at [285, 141] on div "helper . moveRight ( ) helper . build ( "downArrow" ) helper . moveDown ( 1 ) h…" at bounding box center [336, 135] width 136 height 150
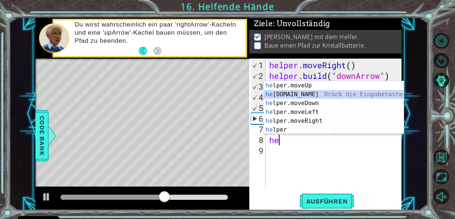
click at [302, 91] on div "he lper.moveUp Drück die Eingabetaste he [DOMAIN_NAME] Drück die Eingabetaste h…" at bounding box center [334, 116] width 140 height 71
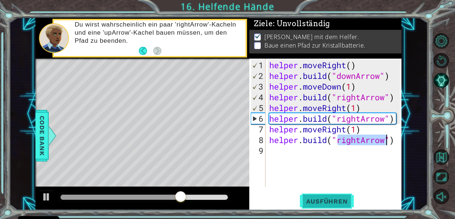
click at [316, 202] on span "Ausführen" at bounding box center [327, 201] width 57 height 7
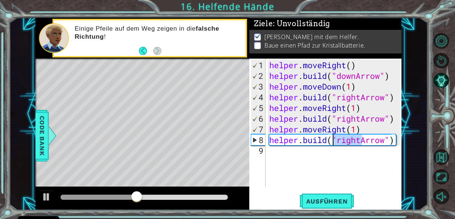
drag, startPoint x: 360, startPoint y: 140, endPoint x: 331, endPoint y: 141, distance: 28.5
click at [331, 141] on div "helper . moveRight ( ) helper . build ( "downArrow" ) helper . moveDown ( 1 ) h…" at bounding box center [336, 135] width 136 height 150
click at [332, 141] on div "helper . moveRight ( ) helper . build ( "downArrow" ) helper . moveDown ( 1 ) h…" at bounding box center [336, 135] width 136 height 150
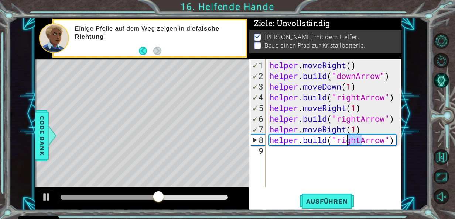
drag, startPoint x: 360, startPoint y: 140, endPoint x: 343, endPoint y: 143, distance: 17.2
click at [344, 142] on div "helper . moveRight ( ) helper . build ( "downArrow" ) helper . moveDown ( 1 ) h…" at bounding box center [336, 135] width 136 height 150
drag, startPoint x: 338, startPoint y: 139, endPoint x: 361, endPoint y: 140, distance: 22.9
click at [361, 140] on div "helper . moveRight ( ) helper . build ( "downArrow" ) helper . moveDown ( 1 ) h…" at bounding box center [336, 135] width 136 height 150
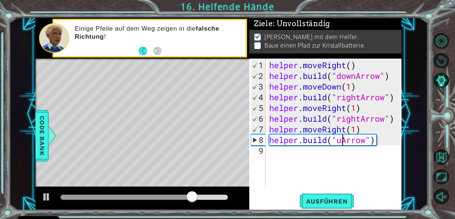
scroll to position [0, 4]
type textarea "[DOMAIN_NAME]("upArrow")"
click at [317, 198] on span "Ausführen" at bounding box center [327, 201] width 57 height 7
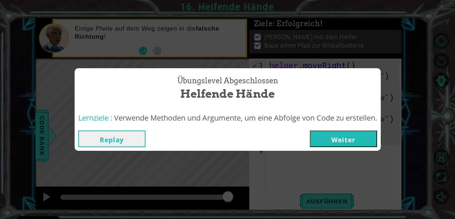
click at [340, 138] on button "Weiter" at bounding box center [343, 139] width 67 height 17
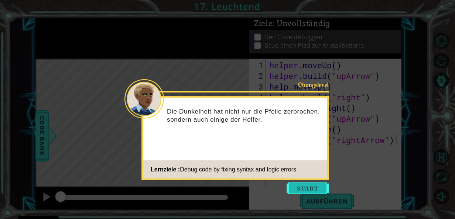
click at [297, 188] on button "Start" at bounding box center [308, 189] width 42 height 12
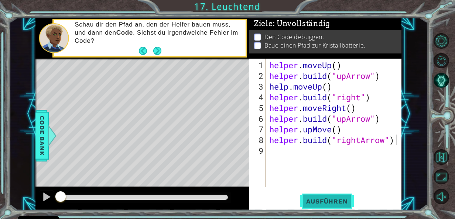
click at [313, 201] on span "Ausführen" at bounding box center [327, 201] width 57 height 7
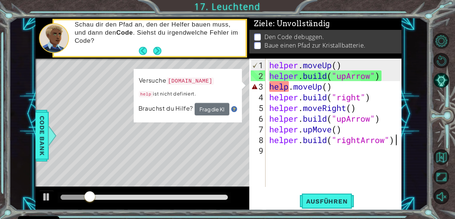
click at [289, 87] on div "helper . moveUp ( ) helper . build ( "upArrow" ) help . moveUp ( ) helper . bui…" at bounding box center [336, 135] width 136 height 150
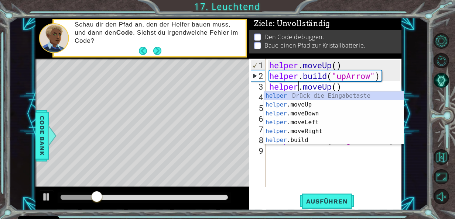
scroll to position [0, 1]
click at [326, 196] on button "Ausführen" at bounding box center [327, 201] width 57 height 15
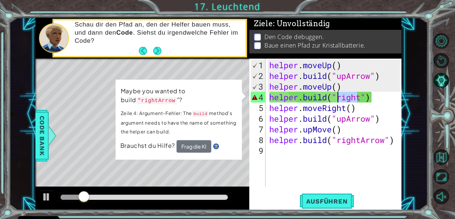
drag, startPoint x: 359, startPoint y: 98, endPoint x: 336, endPoint y: 101, distance: 23.9
click at [336, 101] on div "helper . moveUp ( ) helper . build ( "upArrow" ) helper . moveUp ( ) helper . b…" at bounding box center [336, 135] width 136 height 150
type textarea "[DOMAIN_NAME]("right")"
click at [323, 188] on div "[DOMAIN_NAME]("right") 1 2 3 4 5 6 7 8 9 helper . moveUp ( ) helper . build ( "…" at bounding box center [325, 135] width 152 height 152
click at [275, 148] on div "helper . moveUp ( ) helper . build ( "upArrow" ) helper . moveUp ( ) helper . b…" at bounding box center [336, 135] width 136 height 150
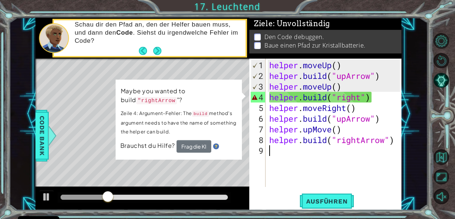
scroll to position [0, 0]
click at [283, 162] on div "helper . moveUp ( ) helper . build ( "upArrow" ) helper . moveUp ( ) helper . b…" at bounding box center [336, 135] width 136 height 150
click at [86, 77] on div "Level Map" at bounding box center [205, 168] width 341 height 218
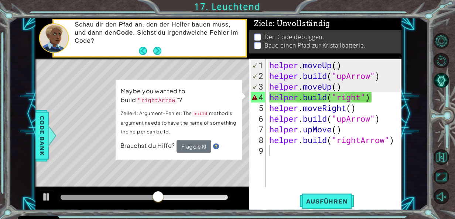
click at [154, 166] on div "Level Map" at bounding box center [205, 168] width 341 height 218
click at [161, 177] on div "Level Map" at bounding box center [205, 168] width 341 height 218
click at [157, 171] on div "Level Map" at bounding box center [205, 168] width 341 height 218
click at [245, 101] on div "1 ההההההההההההההההההההההההההההההההההההההההההההההההההההההההההההההההההההההההההההה…" at bounding box center [218, 114] width 366 height 193
click at [245, 101] on div "Level Map" at bounding box center [205, 168] width 341 height 218
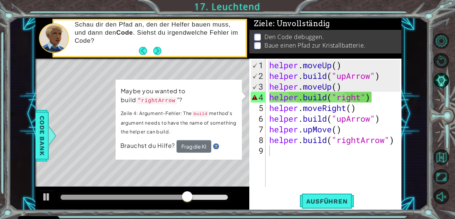
type textarea "[DOMAIN_NAME]("right")"
click at [272, 96] on div "helper . moveUp ( ) helper . build ( "upArrow" ) helper . moveUp ( ) helper . b…" at bounding box center [336, 135] width 136 height 150
click at [271, 96] on div "helper . moveUp ( ) helper . build ( "upArrow" ) helper . moveUp ( ) helper . b…" at bounding box center [336, 135] width 136 height 150
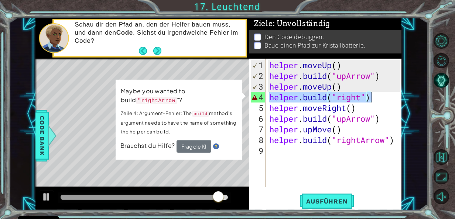
drag, startPoint x: 269, startPoint y: 95, endPoint x: 370, endPoint y: 94, distance: 101.6
click at [370, 94] on div "helper . moveUp ( ) helper . build ( "upArrow" ) helper . moveUp ( ) helper . b…" at bounding box center [336, 135] width 136 height 150
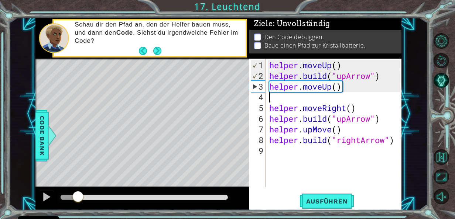
drag, startPoint x: 228, startPoint y: 197, endPoint x: 78, endPoint y: 197, distance: 150.4
click at [78, 197] on div at bounding box center [77, 197] width 13 height 13
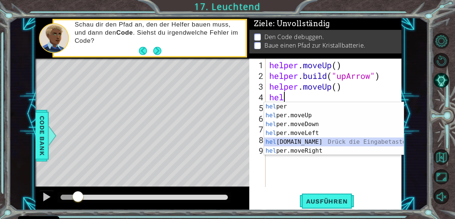
click at [305, 138] on div "hel per Drück die Eingabetaste hel per.moveUp Drück die Eingabetaste hel per.mo…" at bounding box center [334, 137] width 140 height 71
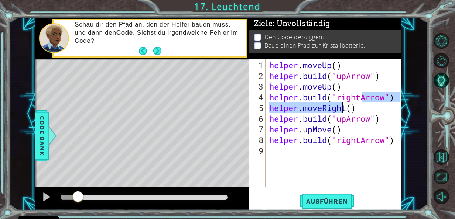
drag, startPoint x: 360, startPoint y: 97, endPoint x: 341, endPoint y: 102, distance: 19.7
click at [341, 102] on div "helper . moveUp ( ) helper . build ( "upArrow" ) helper . moveUp ( ) helper . b…" at bounding box center [336, 135] width 136 height 150
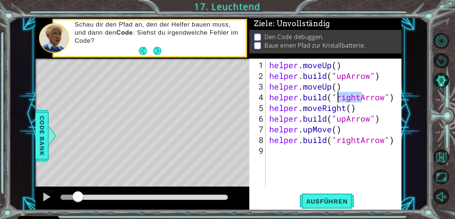
drag, startPoint x: 361, startPoint y: 98, endPoint x: 338, endPoint y: 97, distance: 23.3
click at [338, 97] on div "helper . moveUp ( ) helper . build ( "upArrow" ) helper . moveUp ( ) helper . b…" at bounding box center [336, 135] width 136 height 150
drag, startPoint x: 347, startPoint y: 108, endPoint x: 323, endPoint y: 106, distance: 23.4
click at [323, 106] on div "helper . moveUp ( ) helper . build ( "upArrow" ) helper . moveUp ( ) helper . b…" at bounding box center [336, 135] width 136 height 150
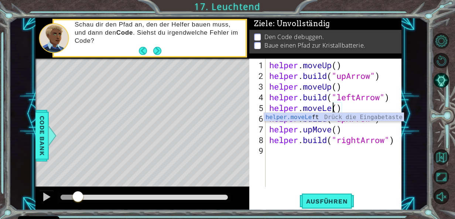
scroll to position [0, 3]
type textarea "helper.moveLeft()"
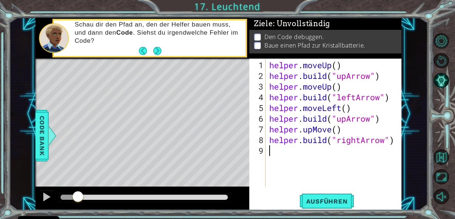
click at [313, 173] on div "helper . moveUp ( ) helper . build ( "upArrow" ) helper . moveUp ( ) helper . b…" at bounding box center [336, 135] width 136 height 150
drag, startPoint x: 346, startPoint y: 119, endPoint x: 339, endPoint y: 119, distance: 7.0
click at [339, 119] on div "helper . moveUp ( ) helper . build ( "upArrow" ) helper . moveUp ( ) helper . b…" at bounding box center [336, 135] width 136 height 150
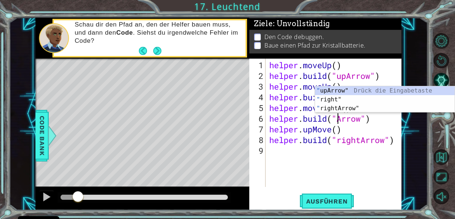
scroll to position [0, 3]
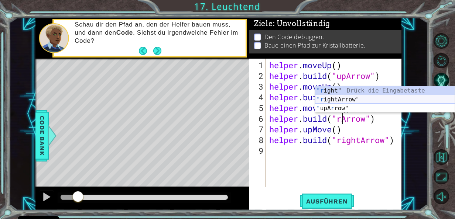
click at [350, 98] on div ""r ight" Drück die Eingabetaste "r ightArrow" Drück die Eingabetaste " upA r ro…" at bounding box center [385, 108] width 140 height 44
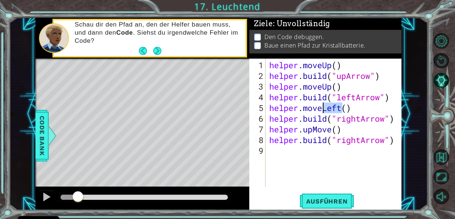
drag, startPoint x: 342, startPoint y: 108, endPoint x: 324, endPoint y: 108, distance: 17.4
click at [324, 108] on div "helper . moveUp ( ) helper . build ( "upArrow" ) helper . moveUp ( ) helper . b…" at bounding box center [336, 135] width 136 height 150
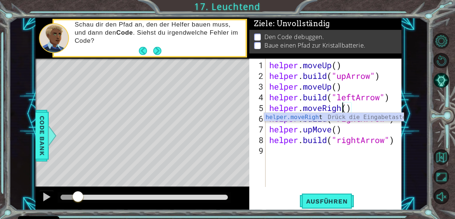
type textarea "helper.moveRight()"
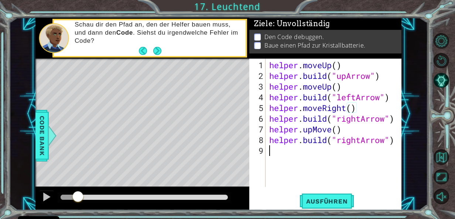
click at [353, 168] on div "helper . moveUp ( ) helper . build ( "upArrow" ) helper . moveUp ( ) helper . b…" at bounding box center [336, 135] width 136 height 150
drag, startPoint x: 333, startPoint y: 131, endPoint x: 302, endPoint y: 129, distance: 31.1
click at [302, 129] on div "helper . moveUp ( ) helper . build ( "upArrow" ) helper . moveUp ( ) helper . b…" at bounding box center [336, 135] width 136 height 150
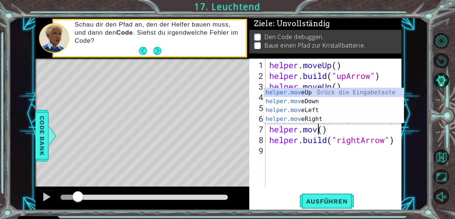
scroll to position [0, 2]
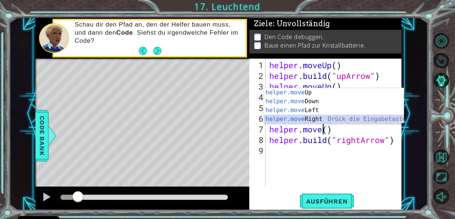
click at [314, 118] on div "helper.move Up Drück die Eingabetaste helper.move Down Drück die Eingabetaste h…" at bounding box center [334, 114] width 140 height 53
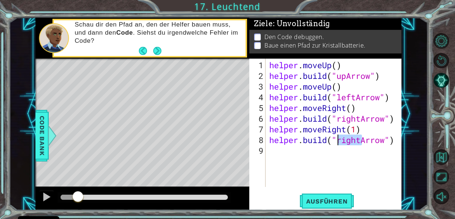
drag, startPoint x: 361, startPoint y: 140, endPoint x: 339, endPoint y: 143, distance: 21.6
click at [339, 143] on div "helper . moveUp ( ) helper . build ( "upArrow" ) helper . moveUp ( ) helper . b…" at bounding box center [336, 135] width 136 height 150
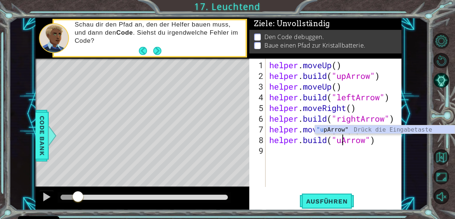
scroll to position [0, 4]
click at [337, 197] on button "Ausführen" at bounding box center [327, 201] width 57 height 15
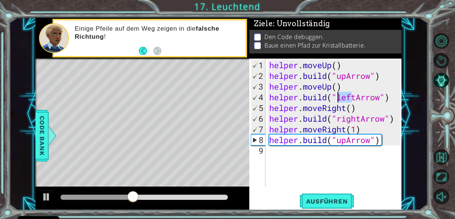
drag, startPoint x: 355, startPoint y: 99, endPoint x: 336, endPoint y: 97, distance: 18.6
click at [336, 97] on div "helper . moveUp ( ) helper . build ( "upArrow" ) helper . moveUp ( ) helper . b…" at bounding box center [336, 135] width 136 height 150
drag, startPoint x: 356, startPoint y: 97, endPoint x: 339, endPoint y: 97, distance: 16.6
click at [339, 97] on div "helper . moveUp ( ) helper . build ( "upArrow" ) helper . moveUp ( ) helper . b…" at bounding box center [336, 135] width 136 height 150
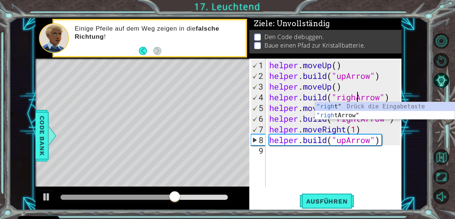
scroll to position [0, 4]
type textarea "[DOMAIN_NAME]("rightArrow")"
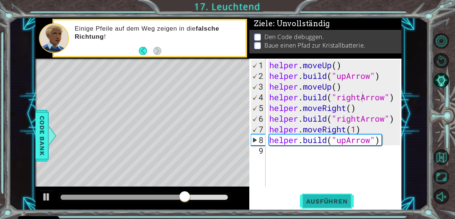
click at [328, 199] on span "Ausführen" at bounding box center [327, 201] width 57 height 7
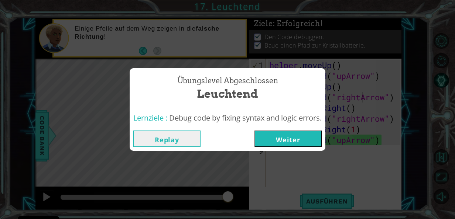
click at [293, 134] on button "Weiter" at bounding box center [288, 139] width 67 height 17
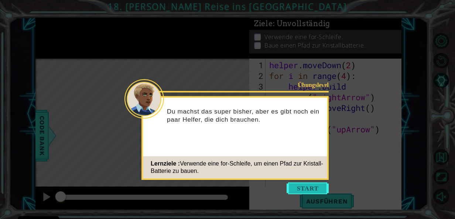
click at [295, 187] on button "Start" at bounding box center [308, 189] width 42 height 12
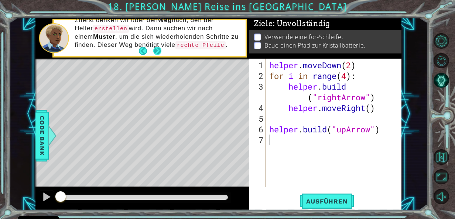
click at [155, 51] on button "Next" at bounding box center [157, 51] width 8 height 8
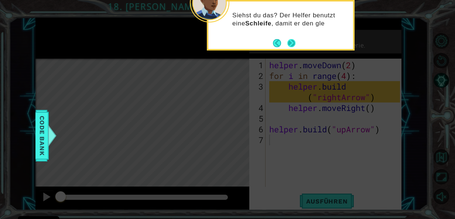
click at [296, 38] on div "Siehst du das? Der Helfer benutzt eine Schleife , damit er den gle" at bounding box center [280, 22] width 145 height 37
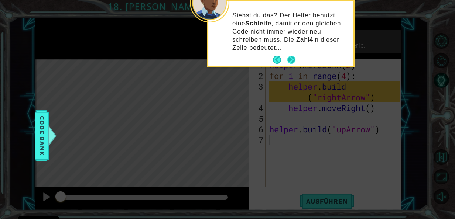
click at [290, 56] on button "Next" at bounding box center [291, 60] width 8 height 8
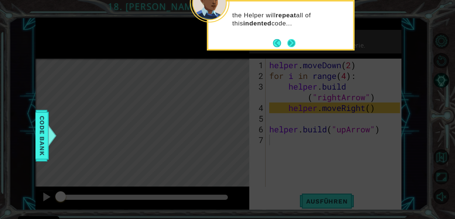
click at [294, 42] on button "Next" at bounding box center [291, 43] width 8 height 8
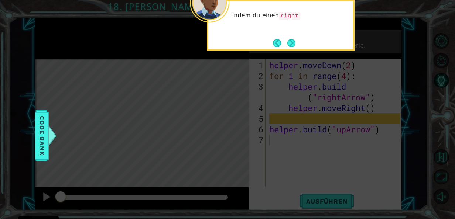
click at [294, 42] on button "Next" at bounding box center [291, 43] width 8 height 8
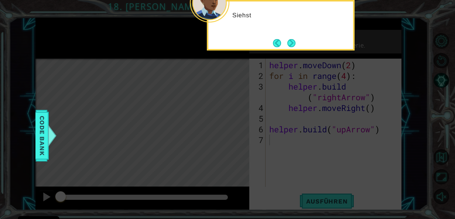
click at [294, 42] on button "Next" at bounding box center [291, 43] width 8 height 8
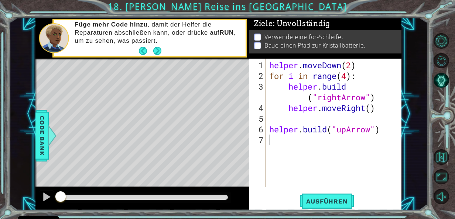
click at [334, 193] on div "1 2 3 4 5 6 7 helper . moveDown ( 2 ) for i in range ( 4 ) : helper . build ( "…" at bounding box center [325, 135] width 152 height 152
click at [333, 198] on span "Ausführen" at bounding box center [327, 201] width 57 height 7
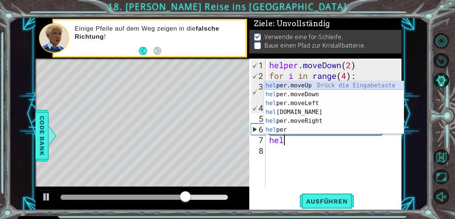
click at [314, 81] on div "hel per.moveUp Drück die Eingabetaste hel per.moveDown Drück die Eingabetaste h…" at bounding box center [334, 116] width 140 height 71
type textarea "helper.moveUp(1)"
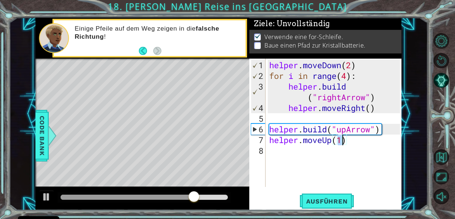
click at [273, 150] on div "helper . moveDown ( 2 ) for i in range ( 4 ) : helper . build ( "rightArrow" ) …" at bounding box center [336, 135] width 136 height 150
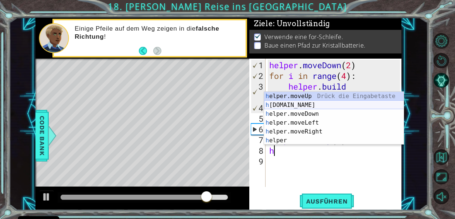
click at [288, 105] on div "h elper.moveUp Drück die Eingabetaste h [DOMAIN_NAME] Drück die Eingabetaste h …" at bounding box center [334, 127] width 140 height 71
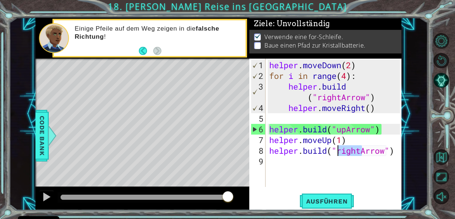
drag, startPoint x: 361, startPoint y: 152, endPoint x: 339, endPoint y: 153, distance: 22.2
click at [339, 153] on div "helper . moveDown ( 2 ) for i in range ( 4 ) : helper . build ( "rightArrow" ) …" at bounding box center [336, 135] width 136 height 150
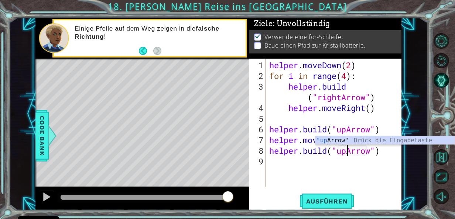
scroll to position [0, 4]
type textarea "[DOMAIN_NAME]("upArrow")"
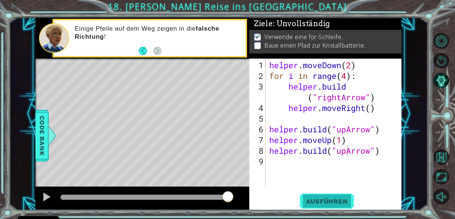
click at [316, 205] on span "Ausführen" at bounding box center [327, 201] width 57 height 7
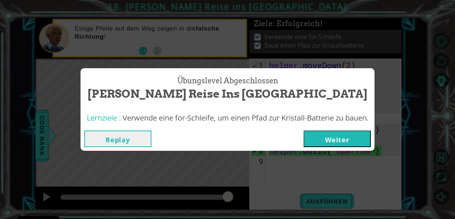
click at [327, 136] on button "Weiter" at bounding box center [337, 139] width 67 height 17
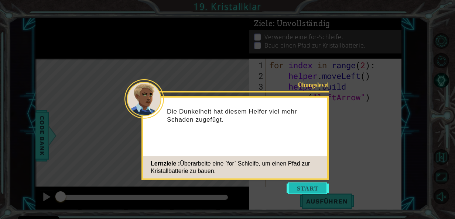
click at [310, 184] on button "Start" at bounding box center [308, 189] width 42 height 12
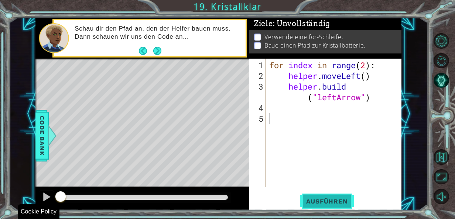
click at [344, 208] on button "Ausführen" at bounding box center [327, 201] width 57 height 15
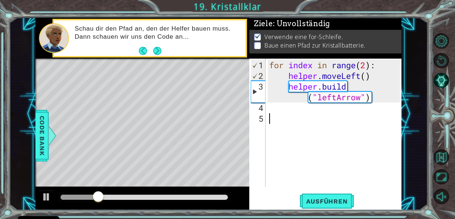
click at [278, 113] on div "for index in range ( 2 ) : helper . moveLeft ( ) helper . build ( "leftArrow" )" at bounding box center [336, 135] width 136 height 150
click at [279, 109] on div "for index in range ( 2 ) : helper . moveLeft ( ) helper . build ( "leftArrow" )" at bounding box center [336, 135] width 136 height 150
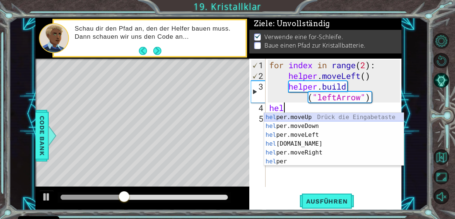
click at [286, 116] on div "hel per.moveUp Drück die Eingabetaste hel per.moveDown Drück die Eingabetaste h…" at bounding box center [334, 148] width 140 height 71
type textarea "helper.moveUp(1)"
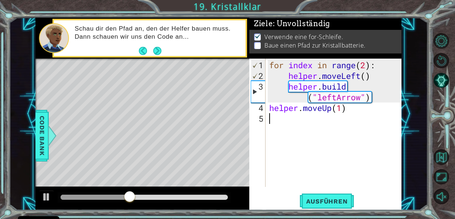
click at [279, 118] on div "for index in range ( 2 ) : helper . moveLeft ( ) helper . build ( "leftArrow" )…" at bounding box center [336, 135] width 136 height 150
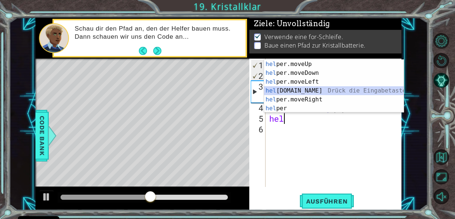
click at [310, 89] on div "hel per.moveUp Drück die Eingabetaste hel per.moveDown Drück die Eingabetaste h…" at bounding box center [334, 95] width 140 height 71
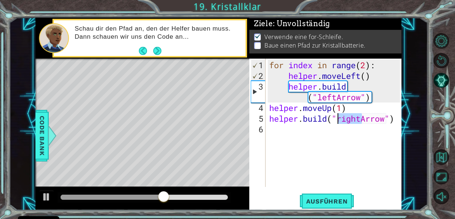
drag, startPoint x: 361, startPoint y: 118, endPoint x: 339, endPoint y: 119, distance: 21.8
click at [339, 119] on div "for index in range ( 2 ) : helper . moveLeft ( ) helper . build ( "leftArrow" )…" at bounding box center [336, 135] width 136 height 150
type textarea "[DOMAIN_NAME]("upArrow")"
click at [287, 125] on div "for index in range ( 2 ) : helper . moveLeft ( ) helper . build ( "leftArrow" )…" at bounding box center [336, 135] width 136 height 150
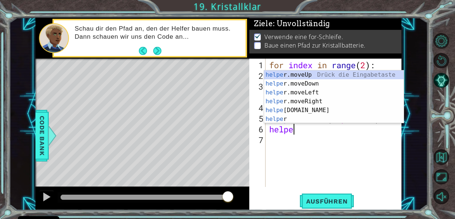
scroll to position [0, 1]
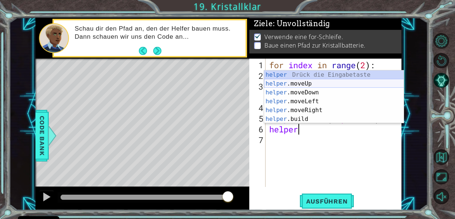
click at [308, 80] on div "helper Drück die Eingabetaste helper .moveUp Drück die Eingabetaste helper .mov…" at bounding box center [334, 106] width 140 height 71
type textarea "helper.moveUp(1)"
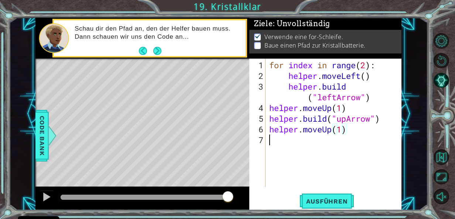
click at [276, 139] on div "for index in range ( 2 ) : helper . moveLeft ( ) helper . build ( "leftArrow" )…" at bounding box center [336, 135] width 136 height 150
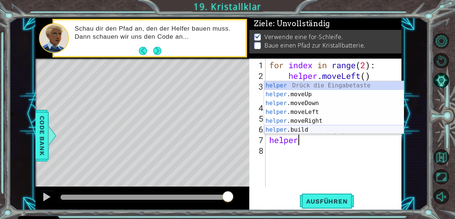
click at [311, 126] on div "helper Drück die Eingabetaste helper .moveUp Drück die Eingabetaste helper .mov…" at bounding box center [334, 116] width 140 height 71
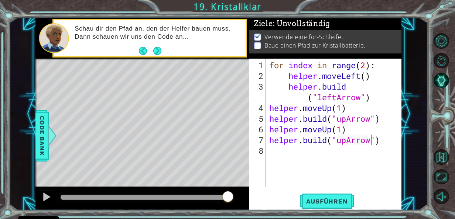
scroll to position [0, 4]
click at [317, 201] on span "Ausführen" at bounding box center [327, 201] width 57 height 7
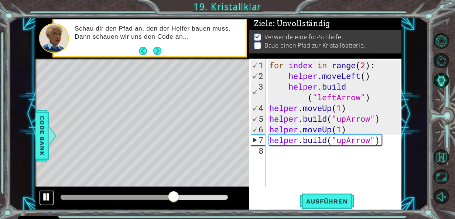
click at [44, 197] on div at bounding box center [47, 198] width 10 height 10
drag, startPoint x: 367, startPoint y: 65, endPoint x: 362, endPoint y: 65, distance: 4.4
click at [362, 65] on div "for index in range ( 2 ) : helper . moveLeft ( ) helper . build ( "leftArrow" )…" at bounding box center [336, 135] width 136 height 150
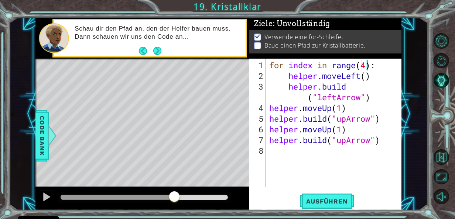
click at [319, 112] on div "for index in range ( 4 ) : helper . moveLeft ( ) helper . build ( "leftArrow" )…" at bounding box center [336, 135] width 136 height 150
drag, startPoint x: 266, startPoint y: 107, endPoint x: 285, endPoint y: 146, distance: 43.3
click at [285, 146] on div "helper.moveUp(1) 1 2 3 4 5 6 7 8 for index in range ( 4 ) : helper . moveLeft (…" at bounding box center [324, 123] width 151 height 129
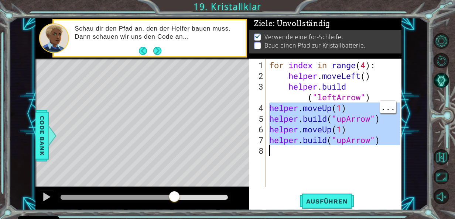
drag, startPoint x: 269, startPoint y: 105, endPoint x: 299, endPoint y: 146, distance: 50.5
click at [299, 146] on div "for index in range ( 4 ) : helper . moveLeft ( ) helper . build ( "leftArrow" )…" at bounding box center [336, 135] width 136 height 150
type textarea "[DOMAIN_NAME]("upArrow")"
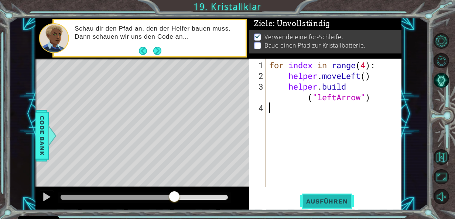
click at [315, 207] on button "Ausführen" at bounding box center [327, 201] width 57 height 15
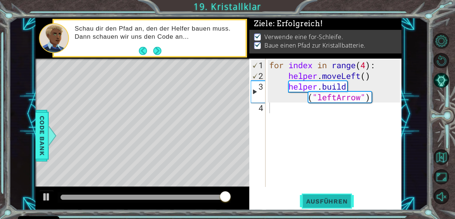
click at [323, 206] on button "Ausführen" at bounding box center [327, 201] width 57 height 15
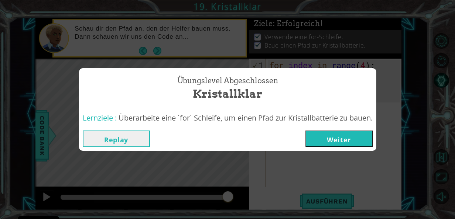
click at [339, 139] on button "Weiter" at bounding box center [339, 139] width 67 height 17
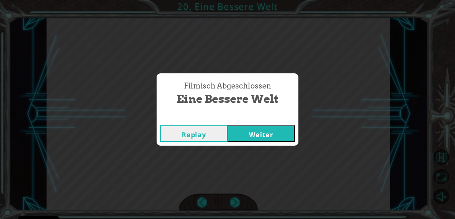
click at [243, 139] on button "Weiter" at bounding box center [261, 134] width 67 height 17
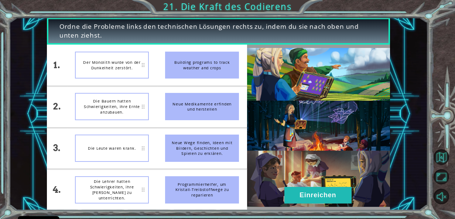
drag, startPoint x: 50, startPoint y: 149, endPoint x: 77, endPoint y: 145, distance: 27.2
click at [77, 145] on div "1. 2. 3. 4. Der Monolith wurde von der Dunkelheit zerstört. Die Bauern hatten S…" at bounding box center [147, 128] width 201 height 166
click at [124, 152] on div "Der Monolith wurde von der Dunkelheit zerstört." at bounding box center [112, 148] width 74 height 27
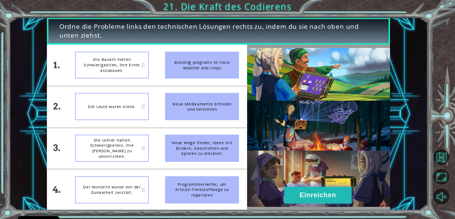
click at [324, 202] on button "Einreichen" at bounding box center [318, 195] width 67 height 17
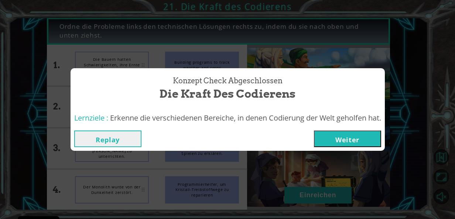
click at [351, 140] on button "Weiter" at bounding box center [347, 139] width 67 height 17
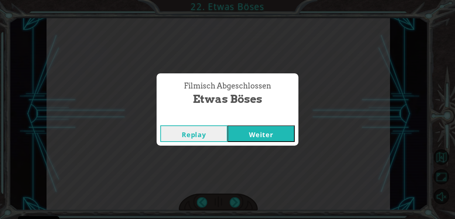
click at [263, 136] on button "Weiter" at bounding box center [261, 134] width 67 height 17
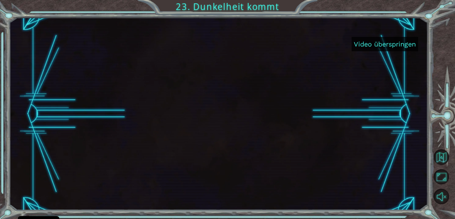
click at [376, 42] on button "Video überspringen" at bounding box center [385, 44] width 67 height 14
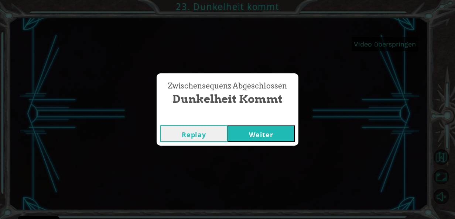
click at [278, 133] on button "Weiter" at bounding box center [261, 134] width 67 height 17
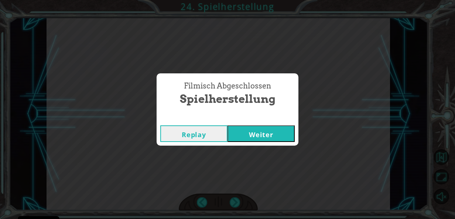
click at [278, 133] on button "Weiter" at bounding box center [261, 134] width 67 height 17
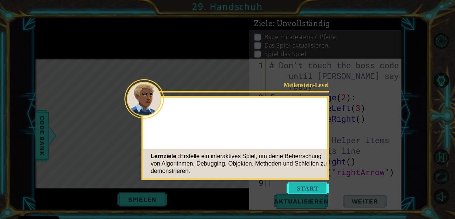
click at [309, 186] on button "Start" at bounding box center [308, 189] width 42 height 12
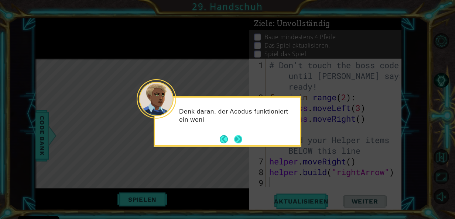
click at [238, 138] on button "Next" at bounding box center [238, 139] width 8 height 8
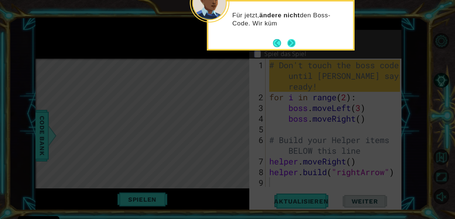
click at [295, 40] on button "Next" at bounding box center [291, 43] width 8 height 8
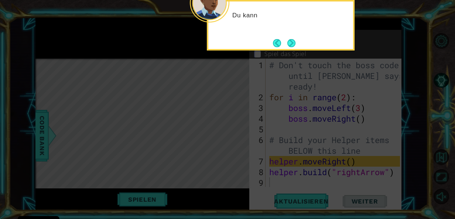
click at [295, 40] on button "Next" at bounding box center [291, 43] width 10 height 10
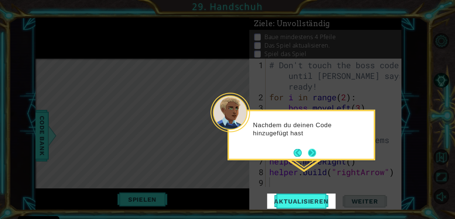
click at [313, 156] on button "Next" at bounding box center [312, 153] width 8 height 8
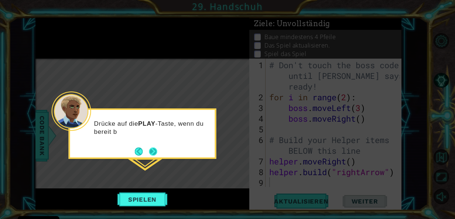
click at [152, 151] on button "Next" at bounding box center [153, 151] width 8 height 8
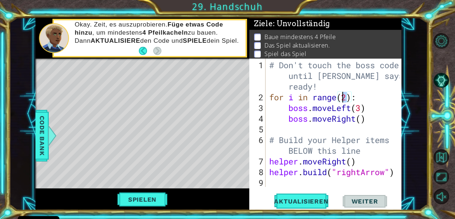
drag, startPoint x: 349, startPoint y: 96, endPoint x: 341, endPoint y: 98, distance: 7.7
click at [341, 98] on div "# Don't touch the boss code until [PERSON_NAME] says you're ready! for i in ran…" at bounding box center [336, 145] width 136 height 171
click at [318, 202] on span "Aktualisieren" at bounding box center [301, 201] width 69 height 7
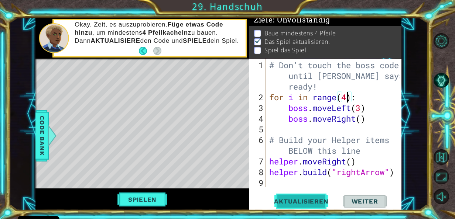
scroll to position [6, 0]
click at [143, 200] on button "Spielen" at bounding box center [142, 200] width 55 height 14
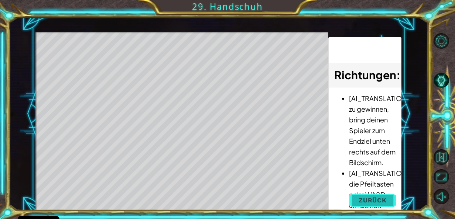
click at [370, 198] on span "Zurück" at bounding box center [373, 200] width 28 height 7
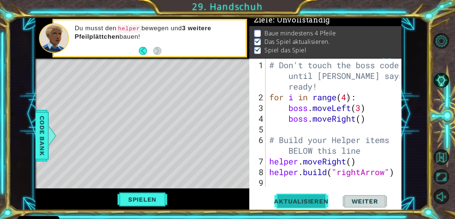
click at [313, 204] on span "Aktualisieren" at bounding box center [301, 201] width 69 height 7
click at [310, 202] on span "Aktualisieren" at bounding box center [301, 201] width 69 height 7
click at [397, 175] on div "# Don't touch the boss code until [PERSON_NAME] says you're ready! for i in ran…" at bounding box center [336, 145] width 136 height 171
click at [350, 98] on div "# Don't touch the boss code until [PERSON_NAME] says you're ready! for i in ran…" at bounding box center [336, 145] width 136 height 171
click at [346, 97] on div "# Don't touch the boss code until [PERSON_NAME] says you're ready! for i in ran…" at bounding box center [336, 145] width 136 height 171
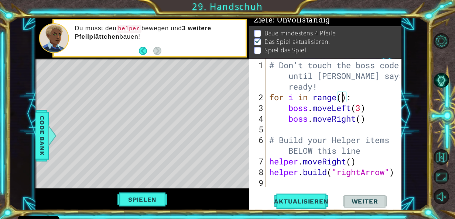
scroll to position [0, 4]
click at [399, 174] on div "# Don't touch the boss code until [PERSON_NAME] says you're ready! for i in ran…" at bounding box center [336, 145] width 136 height 171
type textarea "[DOMAIN_NAME]("rightArrow")"
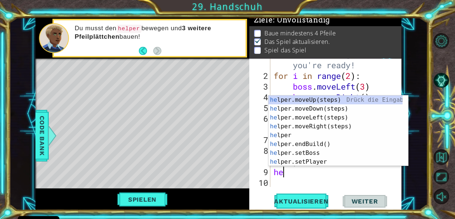
scroll to position [0, 0]
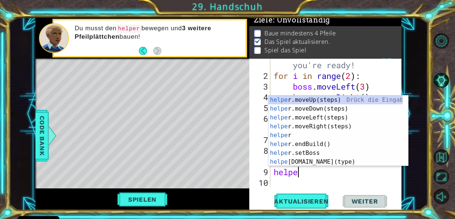
type textarea "helper"
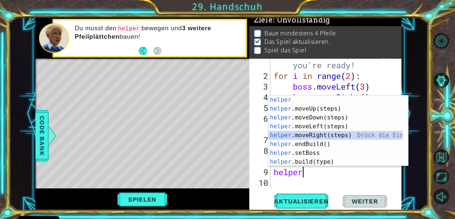
click at [333, 134] on div "helper Drück die Eingabetaste helper .moveUp(steps) Drück die Eingabetaste help…" at bounding box center [336, 140] width 134 height 89
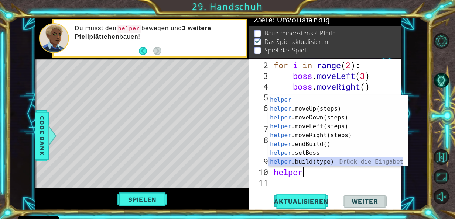
click at [326, 160] on div "helper Drück die Eingabetaste helper .moveUp(steps) Drück die Eingabetaste help…" at bounding box center [336, 140] width 134 height 89
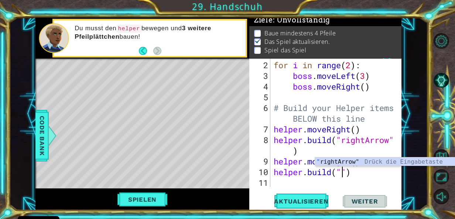
scroll to position [0, 3]
click at [331, 160] on div ""r ightArrow" Drück die Eingabetaste" at bounding box center [385, 171] width 140 height 27
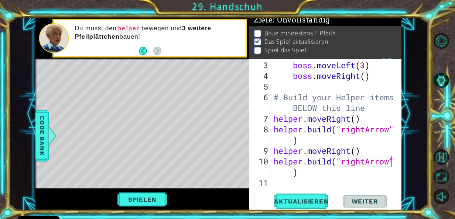
scroll to position [43, 0]
click at [319, 201] on span "Aktualisieren" at bounding box center [301, 201] width 69 height 7
click at [280, 176] on div "boss . moveLeft ( 3 ) boss . moveRight ( ) # Build your Helper items BELOW this…" at bounding box center [335, 135] width 126 height 150
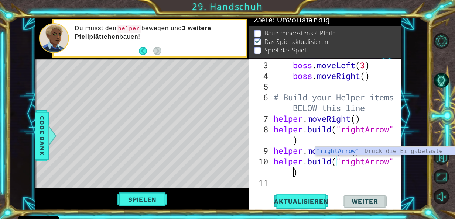
type textarea "[DOMAIN_NAME]("rightArrow)"
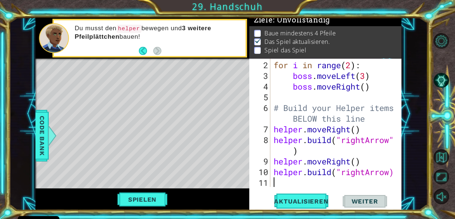
click at [270, 181] on div "11" at bounding box center [261, 183] width 20 height 11
type textarea "j"
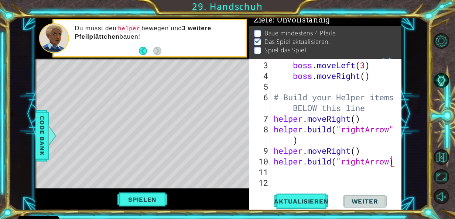
click at [392, 161] on div "boss . moveLeft ( 3 ) boss . moveRight ( ) # Build your Helper items BELOW this…" at bounding box center [335, 135] width 126 height 150
type textarea "[DOMAIN_NAME]("rightArrow")"
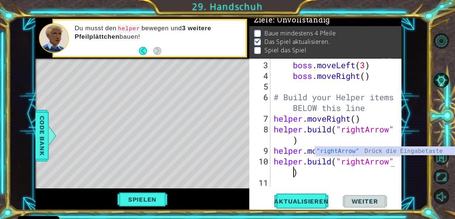
scroll to position [0, 5]
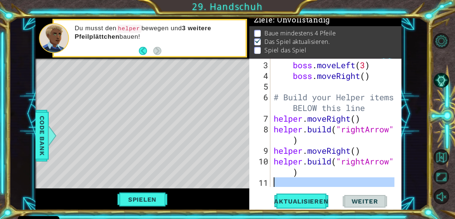
click at [270, 182] on div "11" at bounding box center [261, 183] width 20 height 11
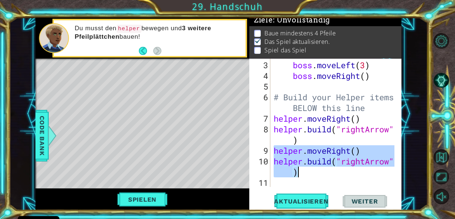
drag, startPoint x: 274, startPoint y: 149, endPoint x: 300, endPoint y: 167, distance: 32.1
click at [300, 167] on div "boss . moveLeft ( 3 ) boss . moveRight ( ) # Build your Helper items BELOW this…" at bounding box center [335, 135] width 126 height 150
type textarea "helper.moveRight() [DOMAIN_NAME]("rightArrow")"
click at [282, 184] on div "boss . moveLeft ( 3 ) boss . moveRight ( ) # Build your Helper items BELOW this…" at bounding box center [335, 135] width 126 height 150
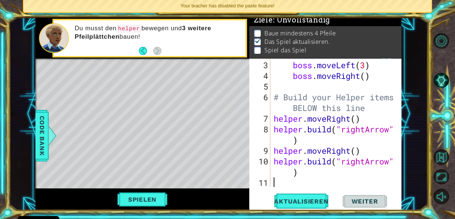
type textarea "h"
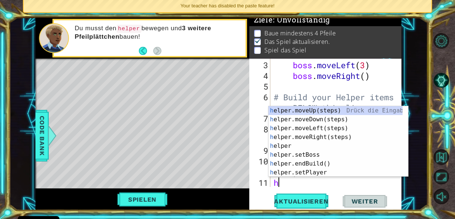
scroll to position [54, 0]
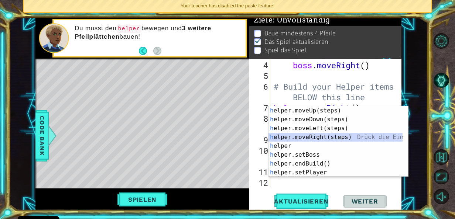
click at [325, 136] on div "h elper.moveUp(steps) Drück die Eingabetaste h elper.moveDown(steps) Drück die …" at bounding box center [339, 150] width 140 height 89
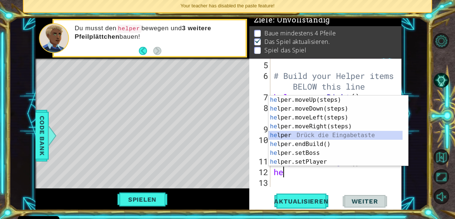
click at [316, 136] on div "he lper.moveUp(steps) Drück die Eingabetaste he lper.moveDown(steps) Drück die …" at bounding box center [336, 140] width 134 height 89
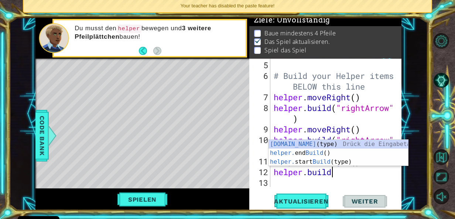
scroll to position [0, 2]
click at [324, 144] on div "[DOMAIN_NAME] (type) Drück die Eingabetaste helper. end Build () Drück die Eing…" at bounding box center [339, 162] width 140 height 44
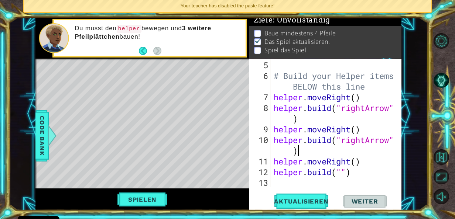
click at [324, 144] on div "# Build your Helper items BELOW this line helper . moveRight ( ) helper . build…" at bounding box center [335, 135] width 126 height 150
click at [341, 172] on div "# Build your Helper items BELOW this line helper . moveRight ( ) helper . build…" at bounding box center [335, 135] width 126 height 150
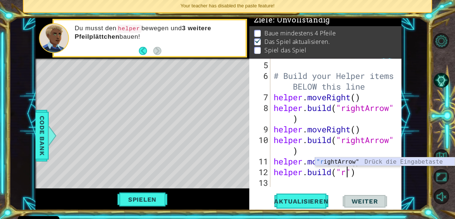
click at [340, 160] on div ""r ightArrow" Drück die Eingabetaste" at bounding box center [385, 171] width 140 height 27
type textarea "[DOMAIN_NAME]("rightArrow")"
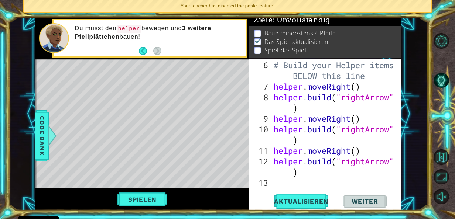
scroll to position [75, 0]
click at [280, 187] on div "# Build your Helper items BELOW this line helper . moveRight ( ) helper . build…" at bounding box center [335, 140] width 126 height 161
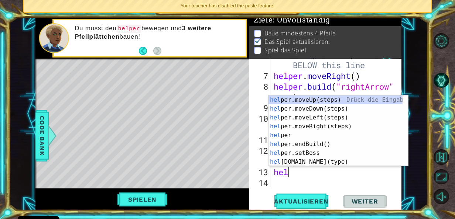
scroll to position [0, 0]
type textarea "helper"
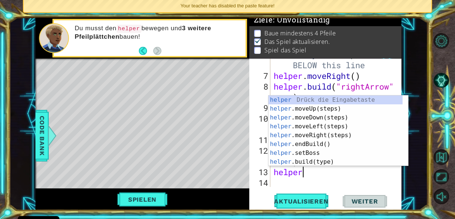
scroll to position [0, 1]
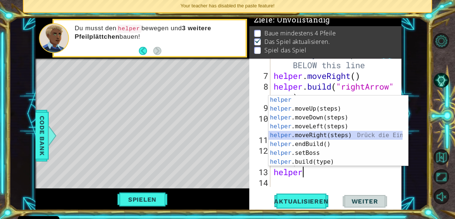
click at [302, 132] on div "helper Drück die Eingabetaste helper .moveUp(steps) Drück die Eingabetaste help…" at bounding box center [336, 140] width 134 height 89
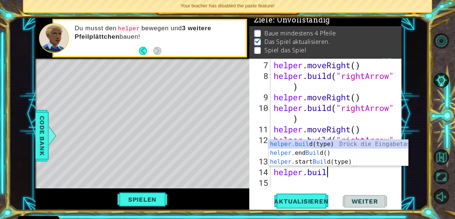
scroll to position [0, 2]
click at [320, 144] on div "[DOMAIN_NAME] (type) Drück die Eingabetaste helper. end Build () Drück die Eing…" at bounding box center [339, 162] width 140 height 44
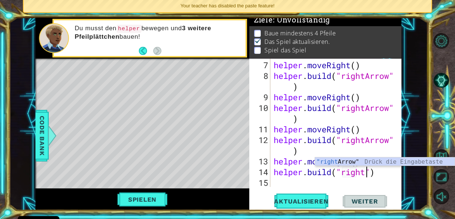
scroll to position [0, 4]
click at [343, 163] on div ""right Arrow" Drück die Eingabetaste" at bounding box center [385, 171] width 140 height 27
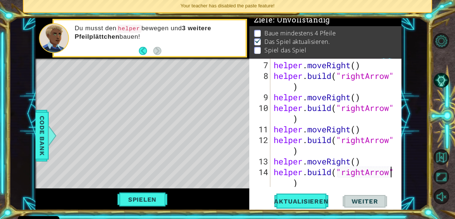
scroll to position [107, 0]
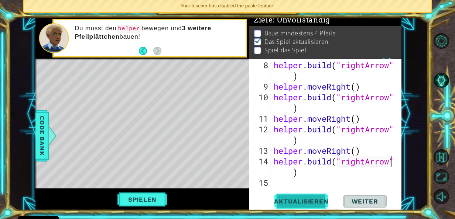
type textarea "[DOMAIN_NAME]("rightArrow")"
click at [306, 206] on button "Aktualisieren" at bounding box center [301, 201] width 69 height 15
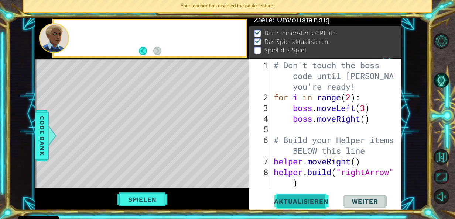
scroll to position [0, 0]
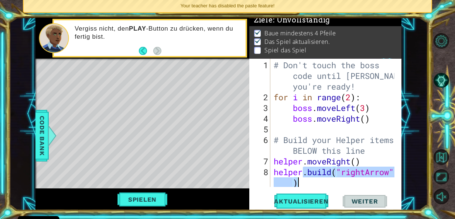
drag, startPoint x: 306, startPoint y: 175, endPoint x: 304, endPoint y: 184, distance: 9.1
click at [304, 184] on div "# Don't touch the boss code until [PERSON_NAME] says you're ready! for i in ran…" at bounding box center [335, 145] width 126 height 171
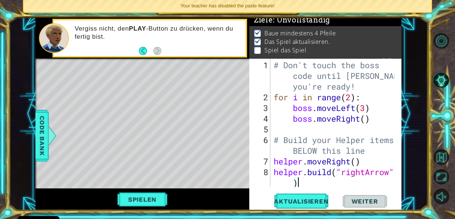
click at [304, 184] on div "# Don't touch the boss code until [PERSON_NAME] says you're ready! for i in ran…" at bounding box center [335, 145] width 126 height 171
click at [136, 198] on button "Spielen" at bounding box center [142, 200] width 55 height 14
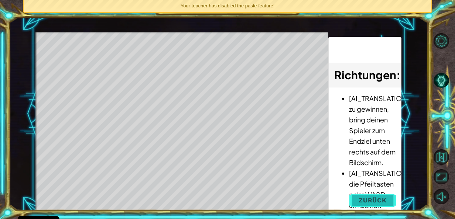
click at [361, 198] on span "Zurück" at bounding box center [373, 200] width 28 height 7
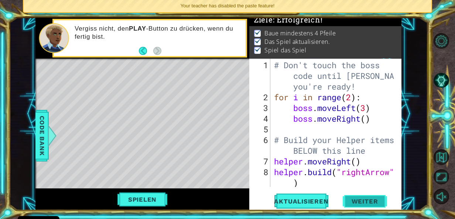
drag, startPoint x: 361, startPoint y: 198, endPoint x: 364, endPoint y: 194, distance: 5.6
click at [364, 195] on button "Weiter" at bounding box center [365, 202] width 44 height 15
click at [364, 194] on body "Cookie Policy CodeCombat nutzt essentielle und einige nicht-essentielle Cookies…" at bounding box center [227, 109] width 455 height 219
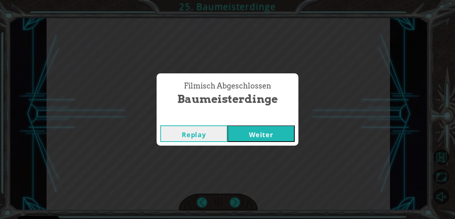
click at [273, 139] on button "Weiter" at bounding box center [261, 134] width 67 height 17
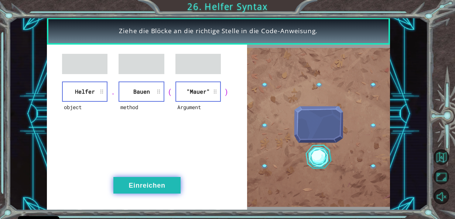
click at [154, 183] on button "Einreichen" at bounding box center [146, 185] width 67 height 17
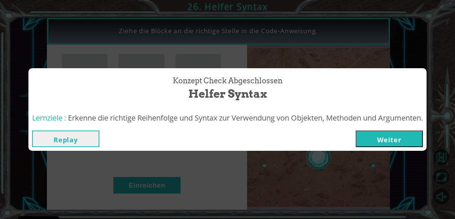
click at [396, 137] on button "Weiter" at bounding box center [389, 139] width 67 height 17
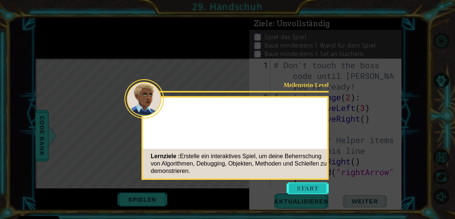
click at [307, 188] on button "Start" at bounding box center [308, 189] width 42 height 12
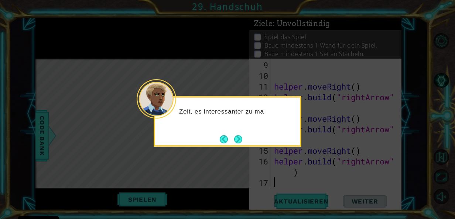
scroll to position [129, 0]
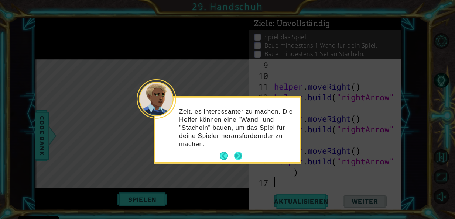
click at [235, 152] on button "Next" at bounding box center [238, 156] width 8 height 8
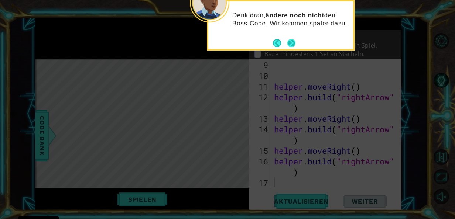
click at [293, 45] on button "Next" at bounding box center [291, 43] width 9 height 9
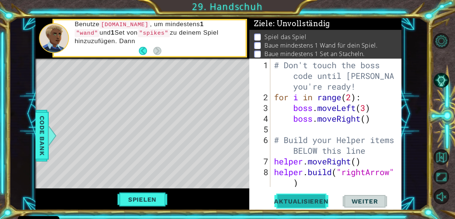
click at [290, 194] on button "Aktualisieren" at bounding box center [301, 201] width 69 height 15
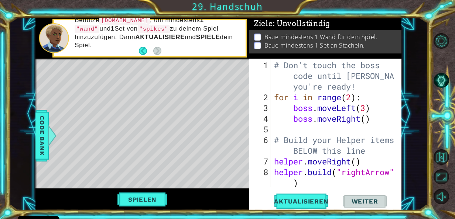
click at [292, 183] on div "# Don't touch the boss code until [PERSON_NAME] says you're ready! for i in ran…" at bounding box center [336, 145] width 126 height 171
click at [309, 182] on div "# Don't touch the boss code until [PERSON_NAME] says you're ready! for i in ran…" at bounding box center [336, 145] width 126 height 171
drag, startPoint x: 392, startPoint y: 171, endPoint x: 341, endPoint y: 166, distance: 51.2
click at [341, 166] on div "# Don't touch the boss code until [PERSON_NAME] says you're ready! for i in ran…" at bounding box center [336, 145] width 126 height 171
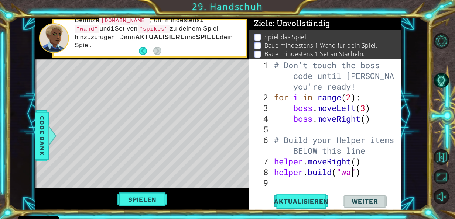
scroll to position [0, 4]
type textarea "[DOMAIN_NAME]("wall")"
click at [157, 196] on button "Spielen" at bounding box center [142, 200] width 55 height 14
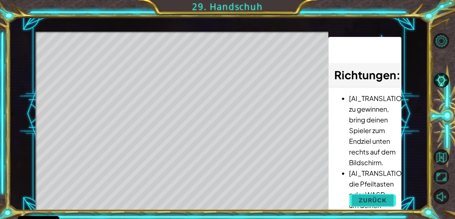
click at [361, 198] on span "Zurück" at bounding box center [373, 200] width 28 height 7
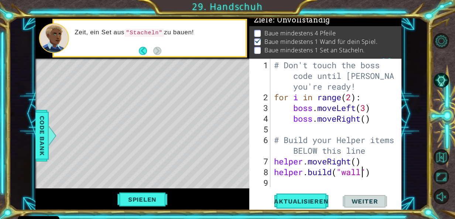
scroll to position [4, 0]
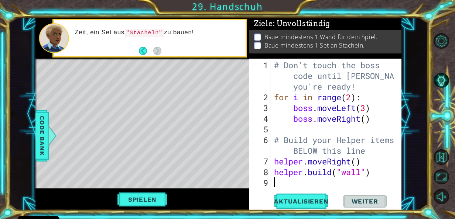
click at [284, 181] on div "# Don't touch the boss code until [PERSON_NAME] says you're ready! for i in ran…" at bounding box center [336, 145] width 126 height 171
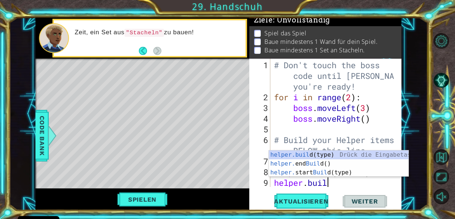
scroll to position [0, 2]
click at [314, 156] on div "[DOMAIN_NAME] (type) Drück die Eingabetaste helper. end Build () Drück die Eing…" at bounding box center [339, 173] width 140 height 44
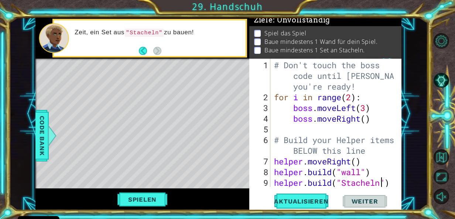
scroll to position [0, 5]
click at [296, 201] on span "Aktualisieren" at bounding box center [301, 201] width 69 height 7
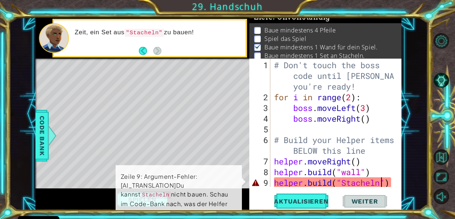
scroll to position [6, 0]
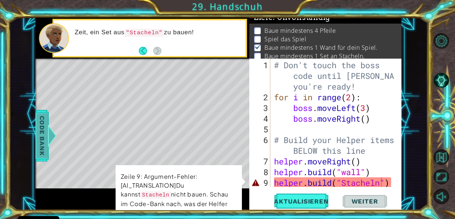
click at [44, 132] on span "Code Bank" at bounding box center [42, 135] width 12 height 45
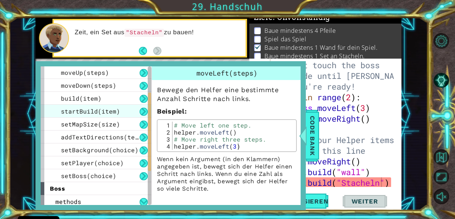
scroll to position [0, 0]
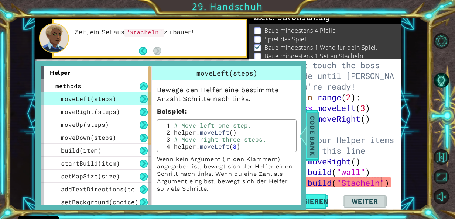
click at [317, 139] on span "Code Bank" at bounding box center [313, 135] width 12 height 45
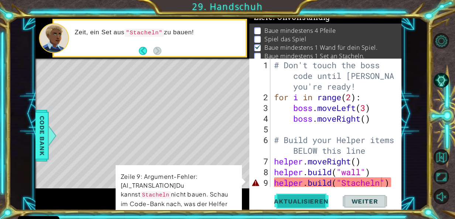
click at [304, 201] on span "Aktualisieren" at bounding box center [301, 201] width 69 height 7
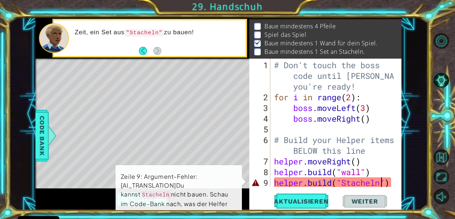
scroll to position [11, 0]
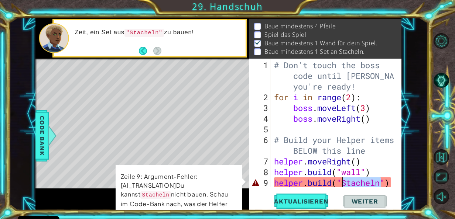
drag, startPoint x: 382, startPoint y: 184, endPoint x: 341, endPoint y: 183, distance: 41.0
click at [341, 183] on div "# Don't touch the boss code until [PERSON_NAME] says you're ready! for i in ran…" at bounding box center [336, 145] width 126 height 171
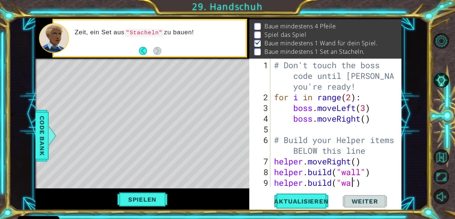
scroll to position [0, 4]
click at [381, 184] on div "# Don't touch the boss code until [PERSON_NAME] says you're ready! for i in ran…" at bounding box center [336, 145] width 126 height 171
drag, startPoint x: 361, startPoint y: 183, endPoint x: 341, endPoint y: 183, distance: 20.3
click at [341, 183] on div "# Don't touch the boss code until [PERSON_NAME] says you're ready! for i in ran…" at bounding box center [336, 145] width 126 height 171
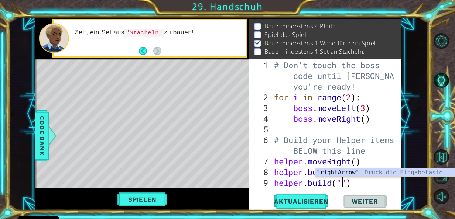
scroll to position [0, 3]
click at [340, 171] on div "" rightArrow" Drück die Eingabetaste" at bounding box center [385, 181] width 140 height 27
type textarea "[DOMAIN_NAME]("rightArrow")"
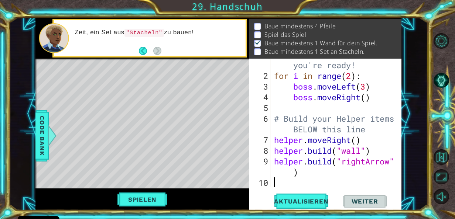
scroll to position [21, 0]
click at [325, 184] on div "# Don't touch the boss code until [PERSON_NAME] says you're ready! for i in ran…" at bounding box center [336, 123] width 126 height 171
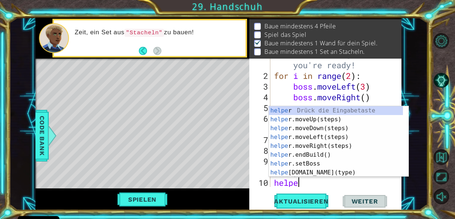
scroll to position [0, 1]
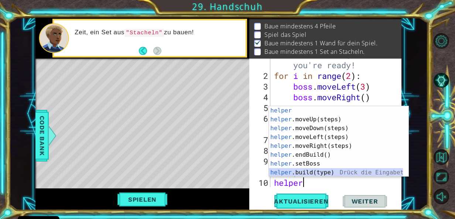
click at [317, 174] on div "helper Drück die Eingabetaste helper .moveUp(steps) Drück die Eingabetaste help…" at bounding box center [336, 150] width 134 height 89
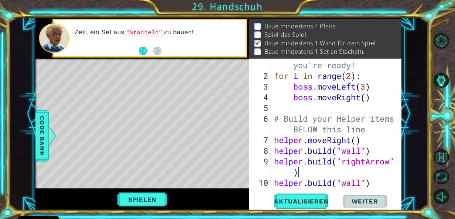
click at [317, 174] on div "# Don't touch the boss code until [PERSON_NAME] says you're ready! for i in ran…" at bounding box center [336, 123] width 126 height 171
click at [358, 182] on div "# Don't touch the boss code until [PERSON_NAME] says you're ready! for i in ran…" at bounding box center [336, 123] width 126 height 171
drag, startPoint x: 361, startPoint y: 183, endPoint x: 343, endPoint y: 182, distance: 18.1
click at [343, 182] on div "# Don't touch the boss code until [PERSON_NAME] says you're ready! for i in ran…" at bounding box center [336, 123] width 126 height 171
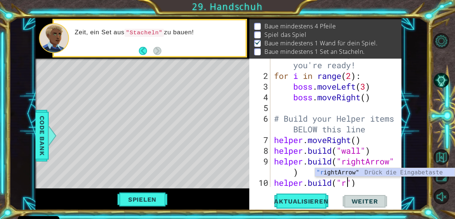
scroll to position [0, 3]
click at [345, 175] on div ""r ightArrow" Drück die Eingabetaste" at bounding box center [385, 181] width 140 height 27
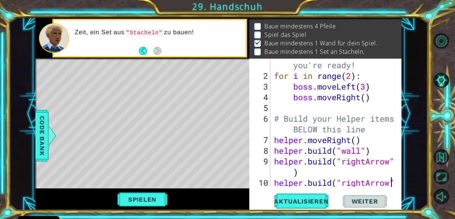
type textarea "[DOMAIN_NAME]("rightArrow")"
click at [392, 187] on div "[DOMAIN_NAME]("rightArrow") 1 2 3 4 5 6 7 8 9 10 11 12 # Don't touch the boss c…" at bounding box center [325, 135] width 152 height 152
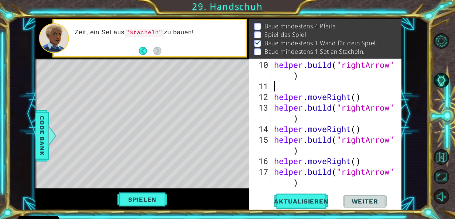
scroll to position [150, 0]
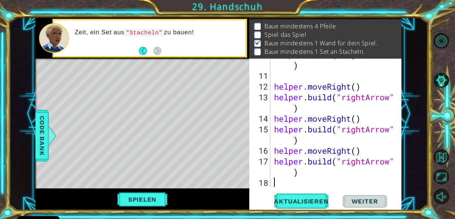
click at [284, 182] on div "helper . build ( "rightArrow" ) helper . moveRight ( ) helper . build ( "rightA…" at bounding box center [336, 129] width 126 height 161
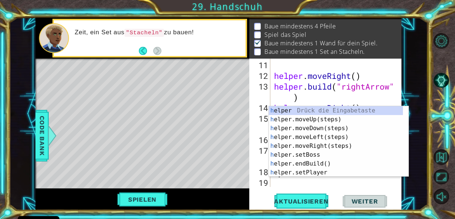
scroll to position [161, 0]
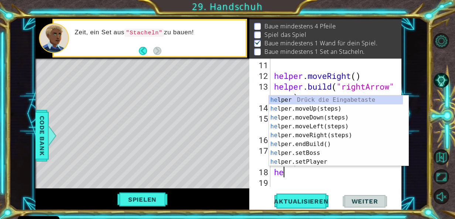
type textarea "hel"
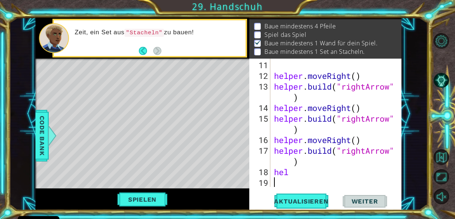
click at [284, 182] on div "helper . moveRight ( ) helper . build ( "rightArrow" ) helper . moveRight ( ) h…" at bounding box center [336, 135] width 126 height 150
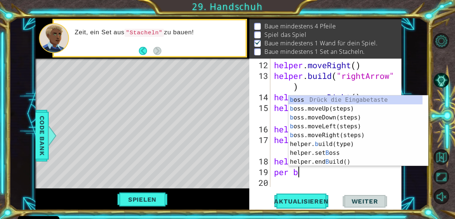
scroll to position [0, 1]
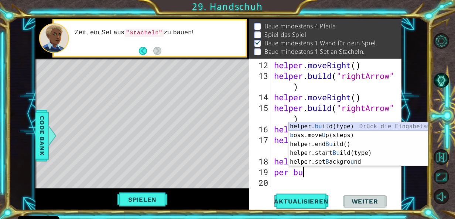
click at [307, 126] on div "helper. bu ild(type) Drück die Eingabetaste b oss.move U p(steps) Drück die Ein…" at bounding box center [359, 153] width 140 height 62
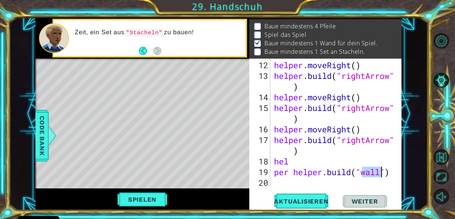
click at [292, 173] on div "helper . moveRight ( ) helper . build ( "rightArrow" ) helper . moveRight ( ) h…" at bounding box center [336, 135] width 126 height 150
click at [366, 174] on div "helper . moveRight ( ) helper . build ( "rightArrow" ) helper . moveRight ( ) h…" at bounding box center [336, 135] width 126 height 150
click at [363, 174] on div "helper . moveRight ( ) helper . build ( "rightArrow" ) helper . moveRight ( ) h…" at bounding box center [336, 135] width 126 height 150
click at [360, 174] on div "helper . moveRight ( ) helper . build ( "rightArrow" ) helper . moveRight ( ) h…" at bounding box center [336, 135] width 126 height 150
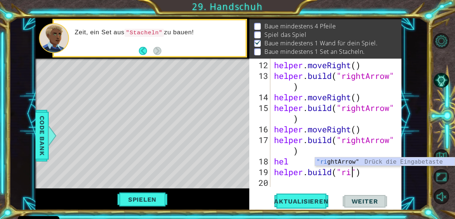
scroll to position [0, 4]
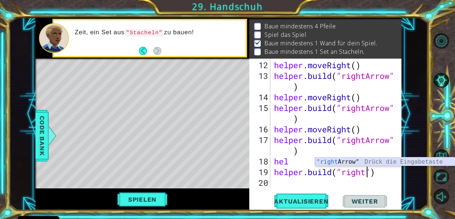
click at [353, 159] on div ""right Arrow" Drück die Eingabetaste" at bounding box center [385, 171] width 140 height 27
type textarea "[DOMAIN_NAME]("rightArrow")"
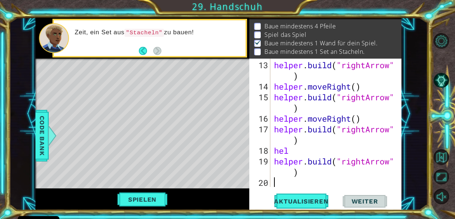
click at [274, 185] on div "helper . build ( "rightArrow" ) helper . moveRight ( ) helper . build ( "rightA…" at bounding box center [336, 140] width 126 height 161
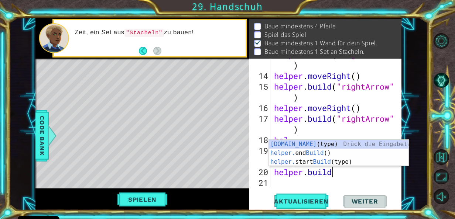
scroll to position [0, 2]
click at [323, 142] on div "[DOMAIN_NAME] (type) Drück die Eingabetaste helper. end Build () Drück die Eing…" at bounding box center [339, 162] width 140 height 44
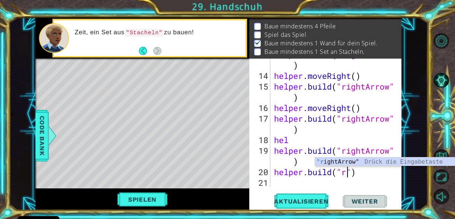
scroll to position [0, 3]
click at [334, 162] on div ""ri ghtArrow" Drück die Eingabetaste" at bounding box center [385, 171] width 140 height 27
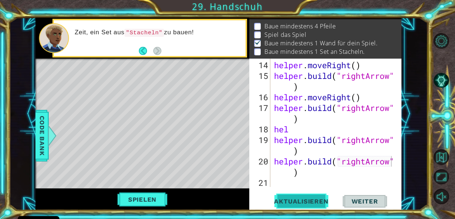
click at [302, 200] on span "Aktualisieren" at bounding box center [301, 201] width 69 height 7
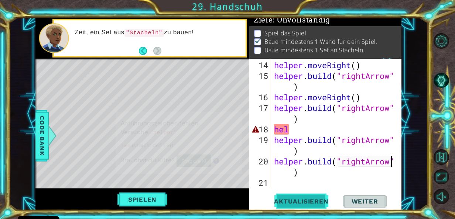
scroll to position [11, 0]
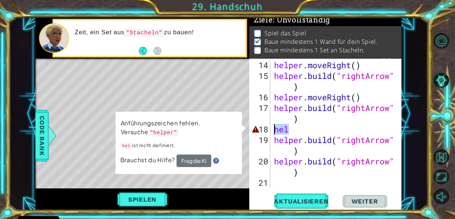
drag, startPoint x: 287, startPoint y: 132, endPoint x: 270, endPoint y: 130, distance: 16.7
click at [270, 130] on div "[DOMAIN_NAME]("rightArrow") 14 15 16 17 18 19 20 21 helper . moveRight ( ) help…" at bounding box center [324, 123] width 151 height 129
type textarea "hel"
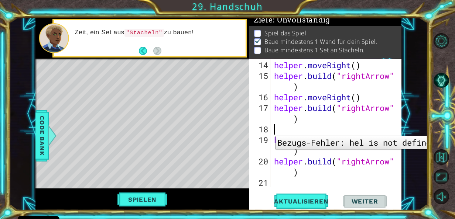
scroll to position [0, 0]
type textarea "[DOMAIN_NAME]("rightArrow")"
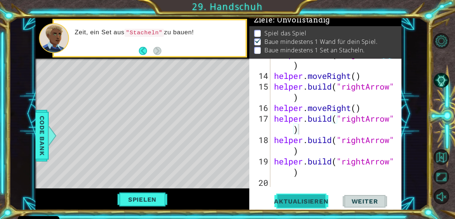
click at [293, 198] on span "Aktualisieren" at bounding box center [301, 201] width 69 height 7
click at [132, 197] on button "Spielen" at bounding box center [142, 200] width 55 height 14
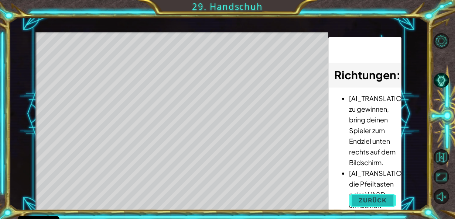
click at [369, 203] on span "Zurück" at bounding box center [373, 200] width 28 height 7
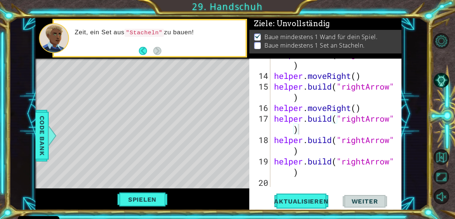
drag, startPoint x: 328, startPoint y: 34, endPoint x: 327, endPoint y: 14, distance: 19.2
click at [327, 14] on div "1 ההההההההההההההההההההההההההההההההההההההההההההההההההההההההההההההההההההההההההההה…" at bounding box center [227, 109] width 455 height 219
